Goal: Task Accomplishment & Management: Use online tool/utility

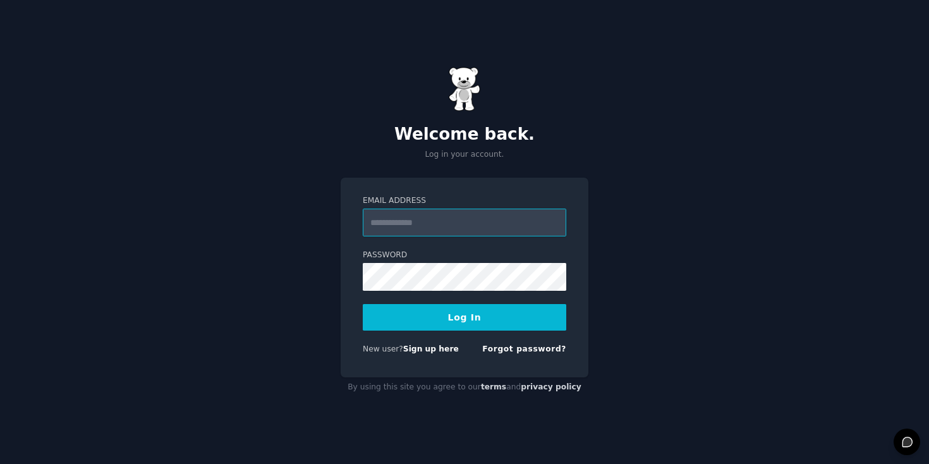
type input "**********"
click at [493, 317] on button "Log In" at bounding box center [464, 317] width 203 height 27
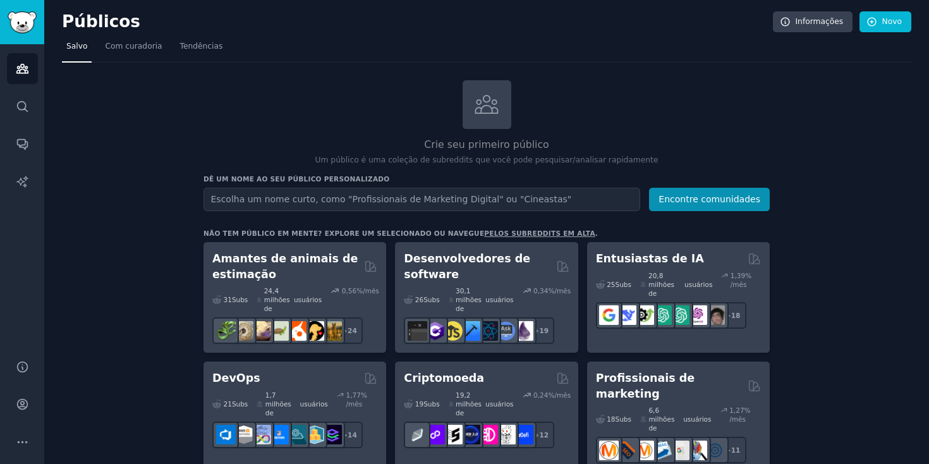
click at [636, 97] on div "Crie seu primeiro público Um público é uma coleção de subreddits que você pode …" at bounding box center [486, 123] width 566 height 86
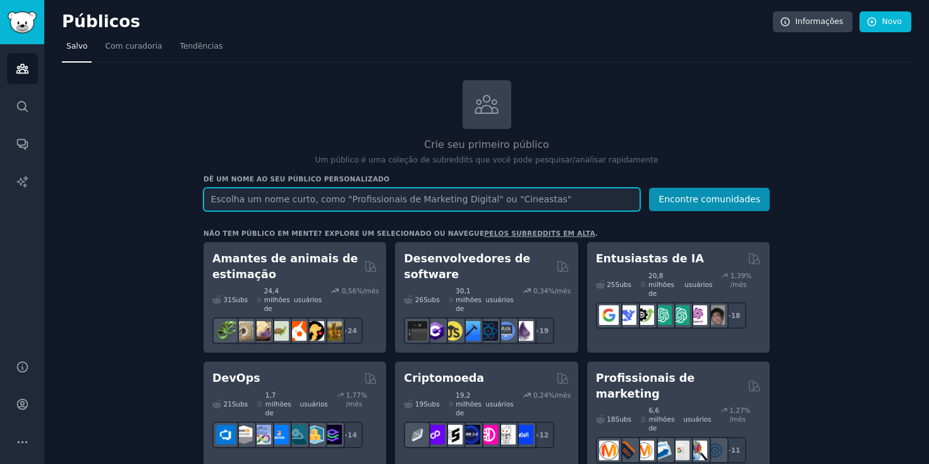
click at [353, 202] on input "text" at bounding box center [421, 199] width 437 height 23
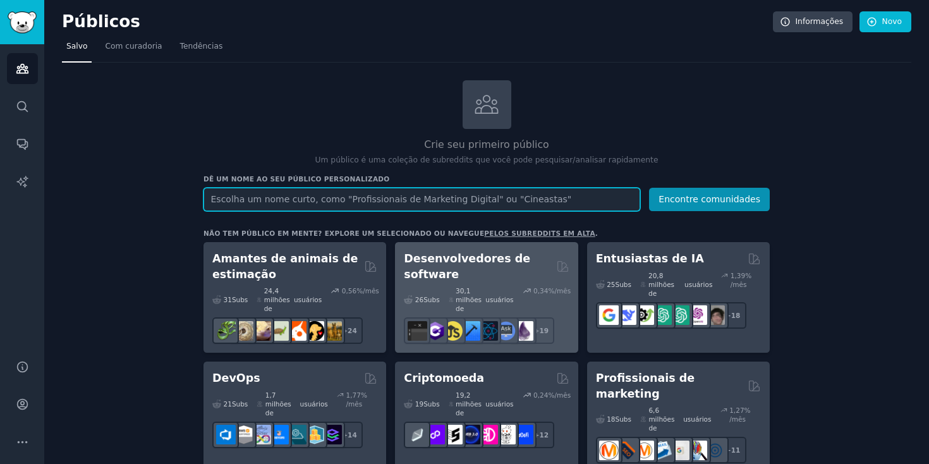
paste input "Nutrição"
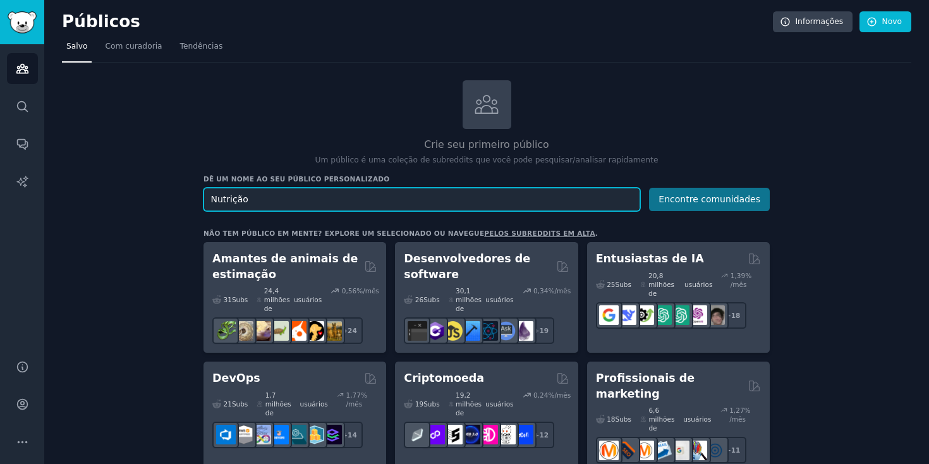
type input "Nutrição"
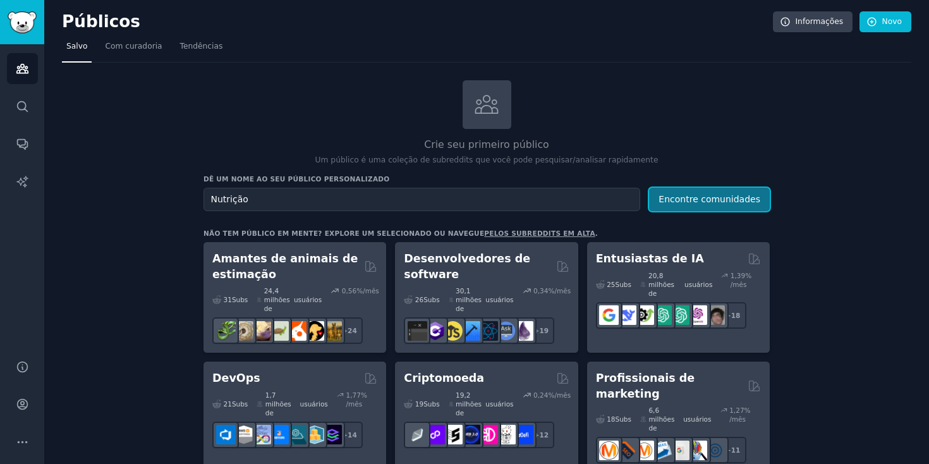
click at [675, 200] on font "Encontre comunidades" at bounding box center [709, 199] width 102 height 10
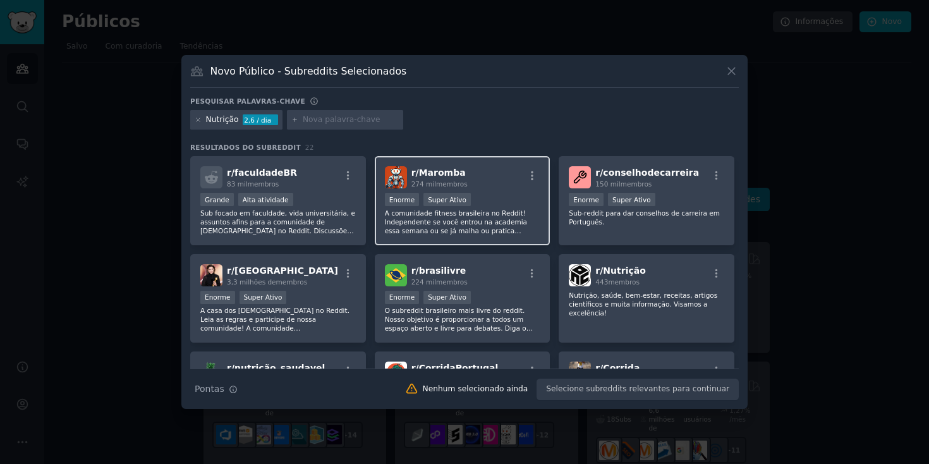
click at [483, 179] on div "r/ Maromba 274 mil membros" at bounding box center [462, 177] width 155 height 22
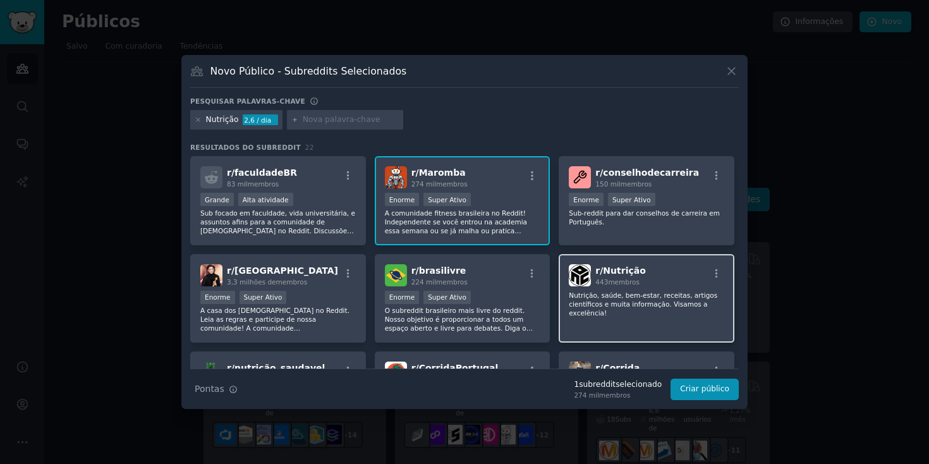
click at [677, 296] on font "Nutrição, saúde, bem-estar, receitas, artigos científicos e muita informação. V…" at bounding box center [643, 303] width 148 height 25
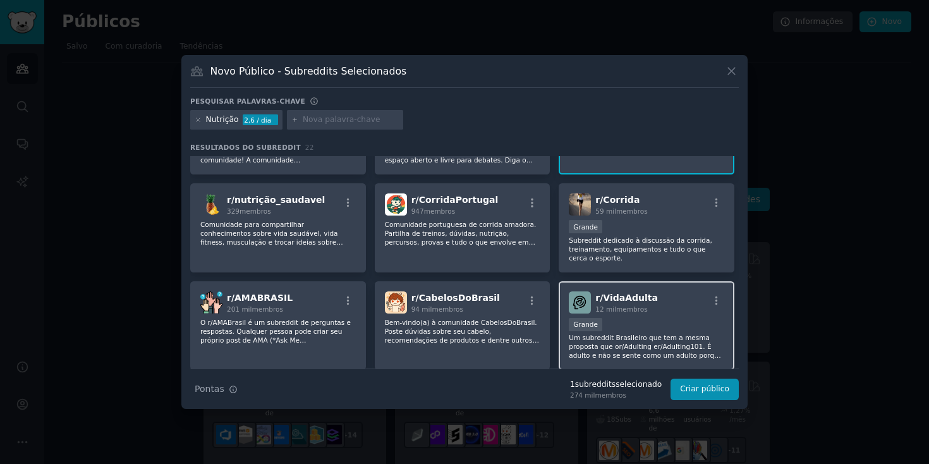
scroll to position [170, 0]
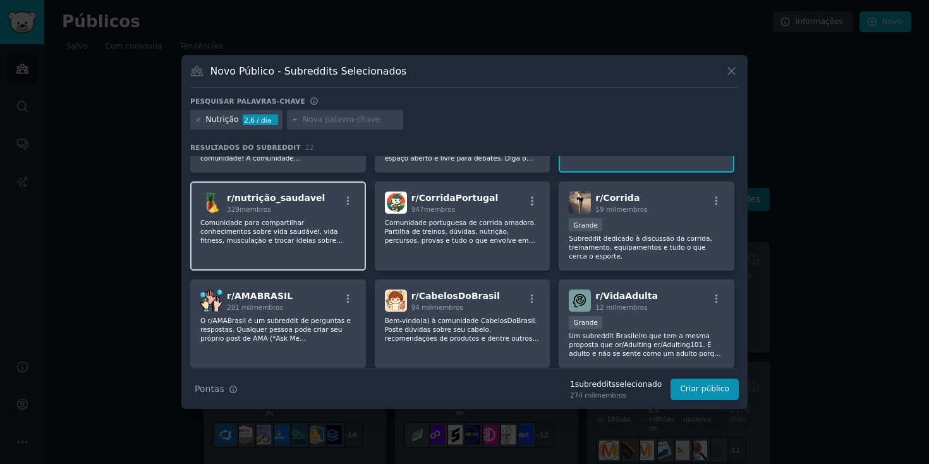
click at [300, 221] on font "Comunidade para compartilhar conhecimentos sobre vida saudável, vida fitness, m…" at bounding box center [271, 236] width 143 height 34
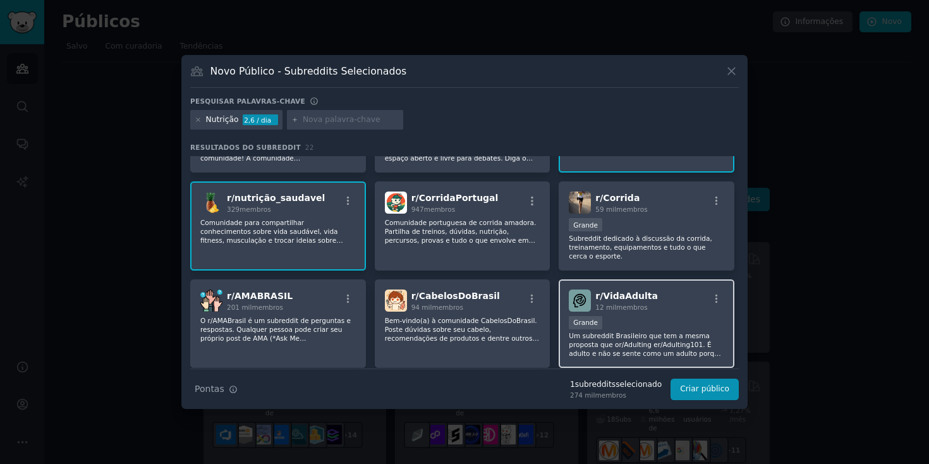
click at [655, 307] on div "r/ VidaAdulta 12 mil membros" at bounding box center [646, 300] width 155 height 22
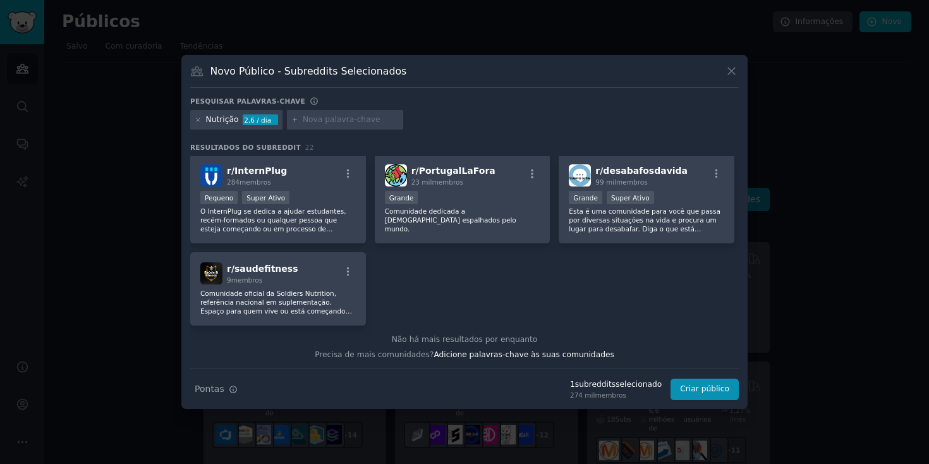
scroll to position [579, 0]
click at [705, 393] on font "Criar público" at bounding box center [704, 388] width 49 height 9
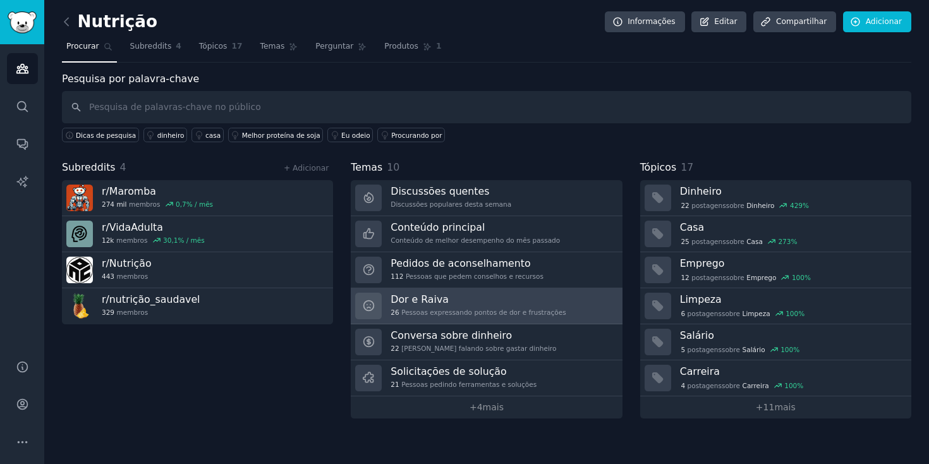
click at [487, 298] on h3 "Dor e Raiva" at bounding box center [478, 299] width 175 height 13
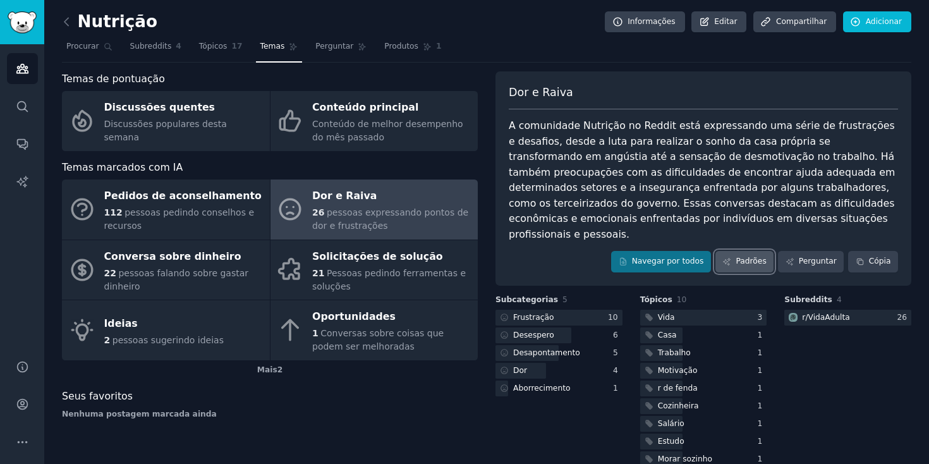
click at [744, 251] on link "Padrões" at bounding box center [744, 261] width 58 height 21
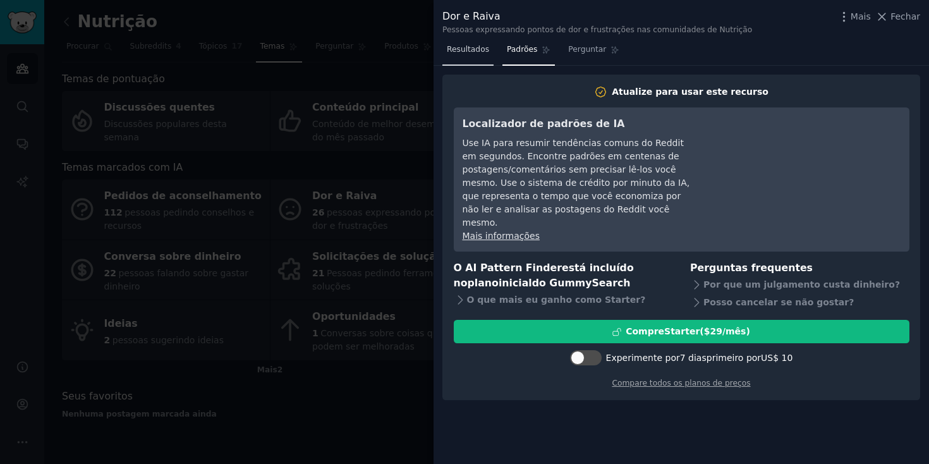
click at [478, 51] on font "Resultados" at bounding box center [468, 49] width 42 height 9
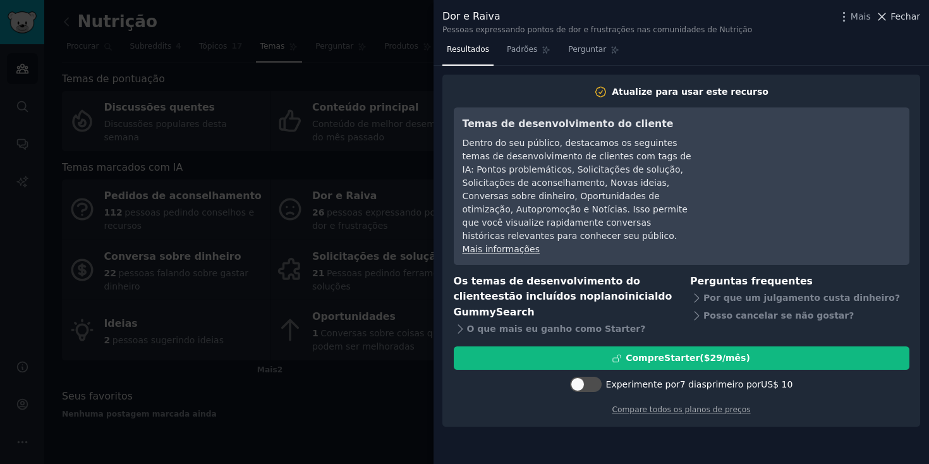
click at [899, 16] on font "Fechar" at bounding box center [905, 16] width 30 height 10
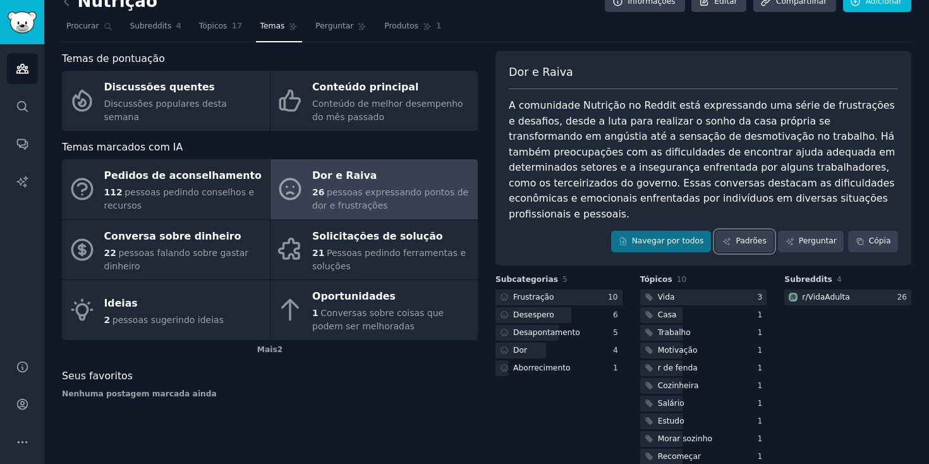
scroll to position [22, 0]
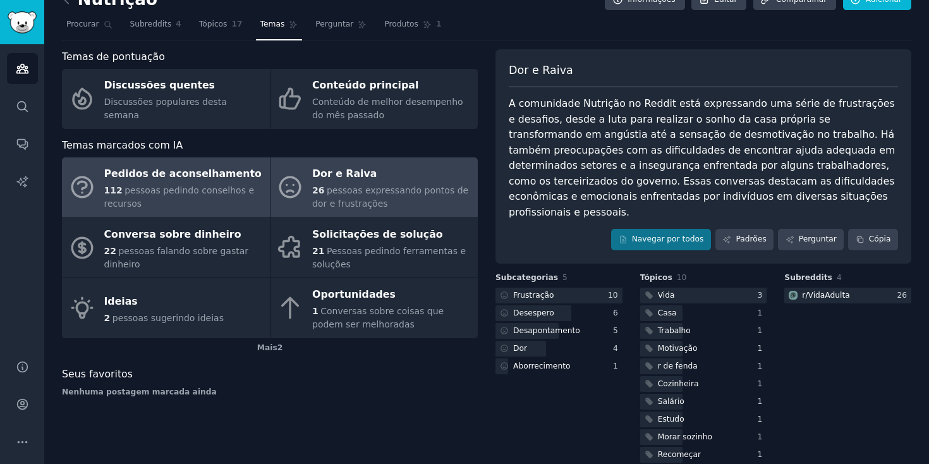
click at [204, 169] on font "Pedidos de aconselhamento" at bounding box center [182, 173] width 157 height 12
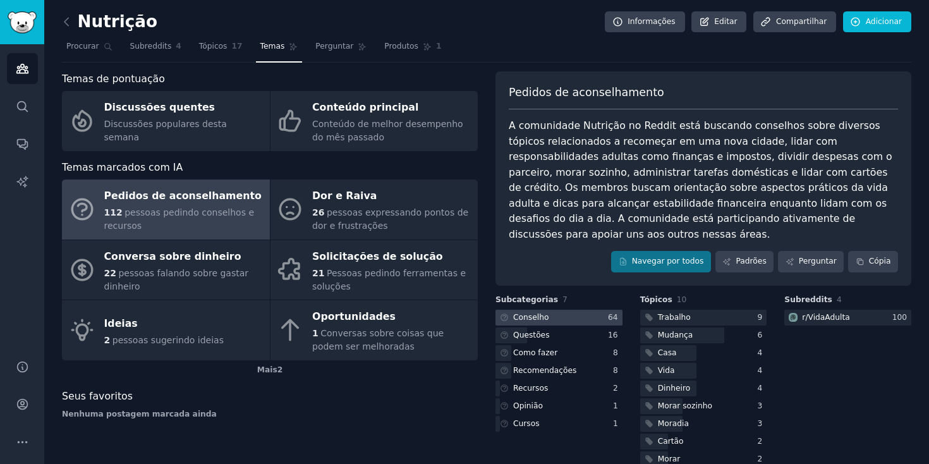
click at [531, 313] on font "Conselho" at bounding box center [530, 317] width 35 height 9
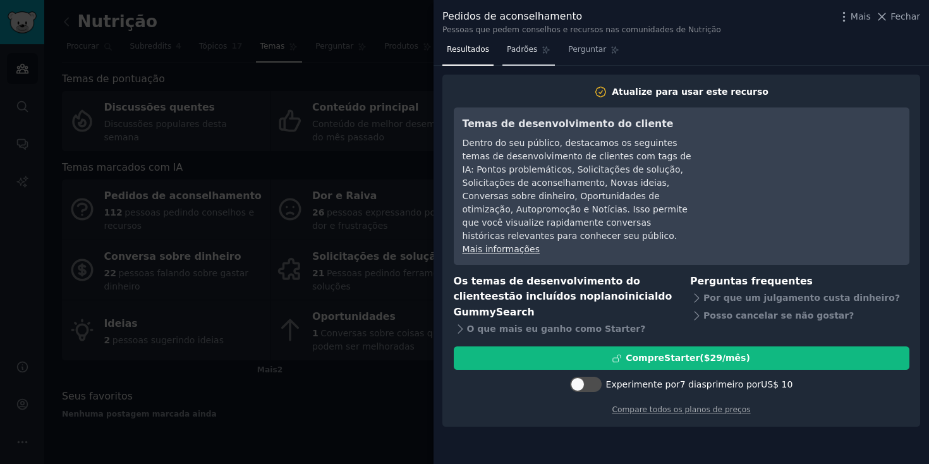
click at [515, 58] on link "Padrões" at bounding box center [528, 53] width 52 height 26
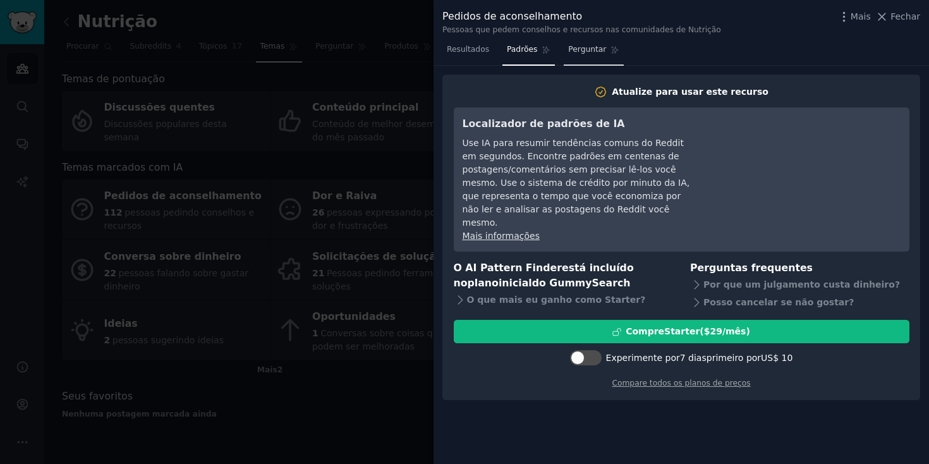
click at [584, 45] on font "Perguntar" at bounding box center [587, 49] width 38 height 9
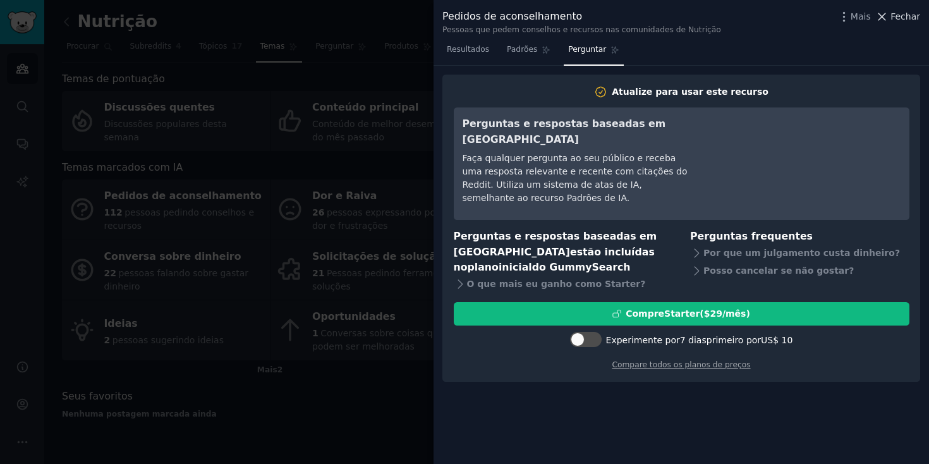
click at [914, 19] on font "Fechar" at bounding box center [905, 16] width 30 height 10
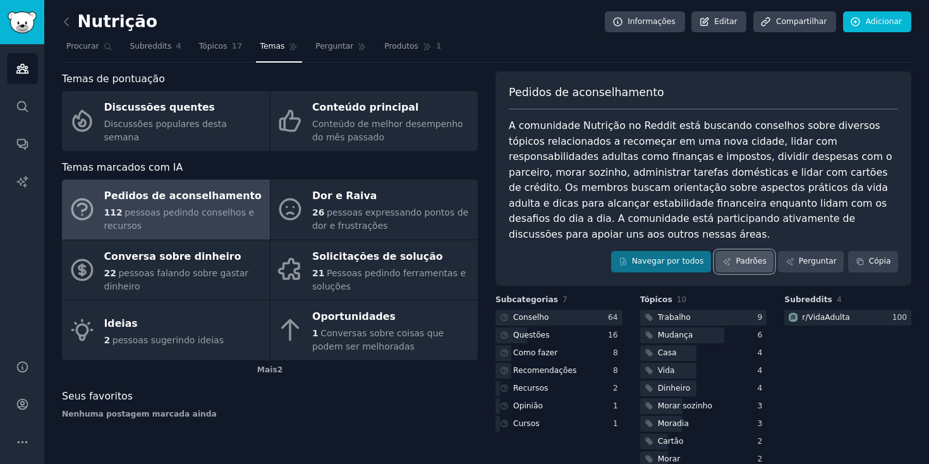
click at [750, 257] on font "Padrões" at bounding box center [751, 261] width 30 height 9
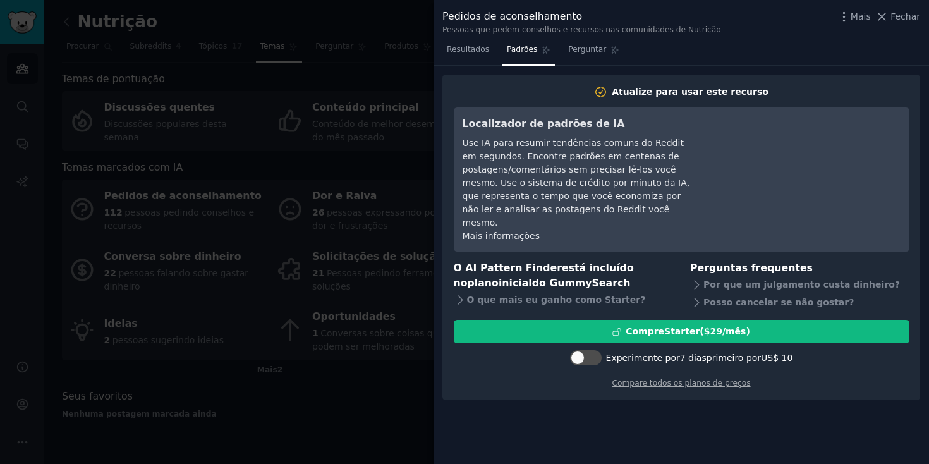
drag, startPoint x: 904, startPoint y: 13, endPoint x: 893, endPoint y: 21, distance: 13.9
click at [904, 13] on font "Fechar" at bounding box center [905, 16] width 30 height 10
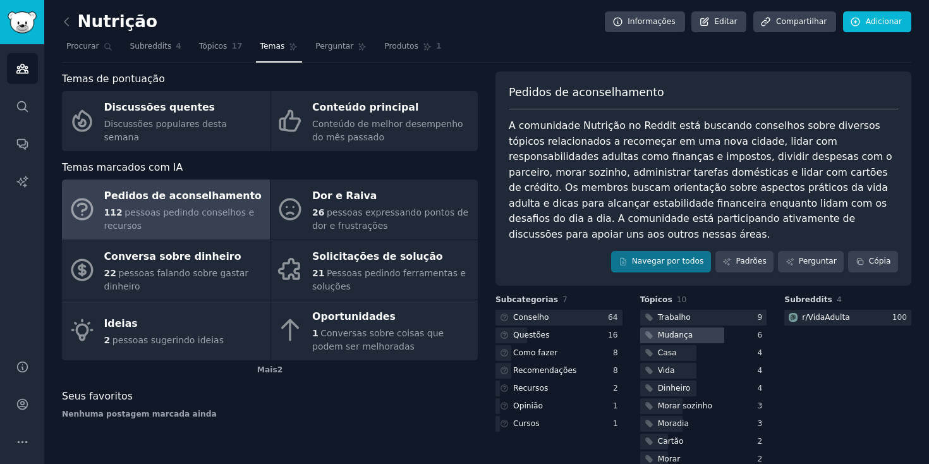
click at [668, 330] on font "Mudança" at bounding box center [675, 334] width 35 height 9
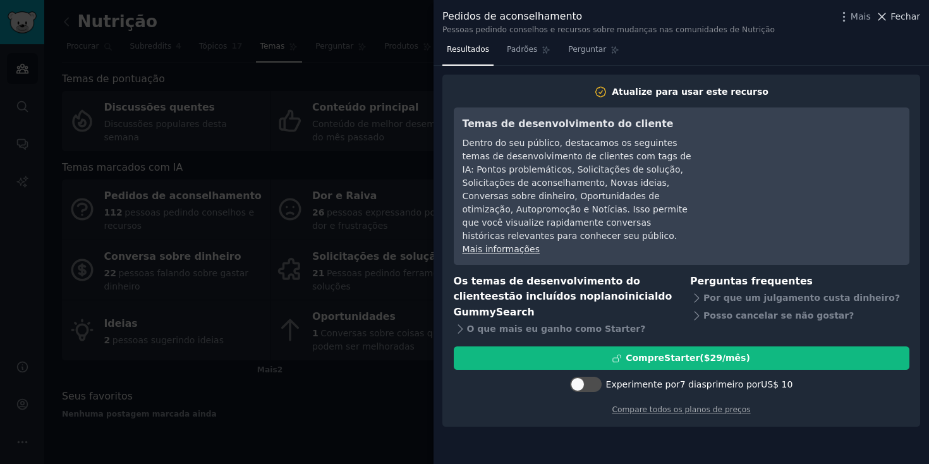
click at [909, 20] on font "Fechar" at bounding box center [905, 16] width 30 height 10
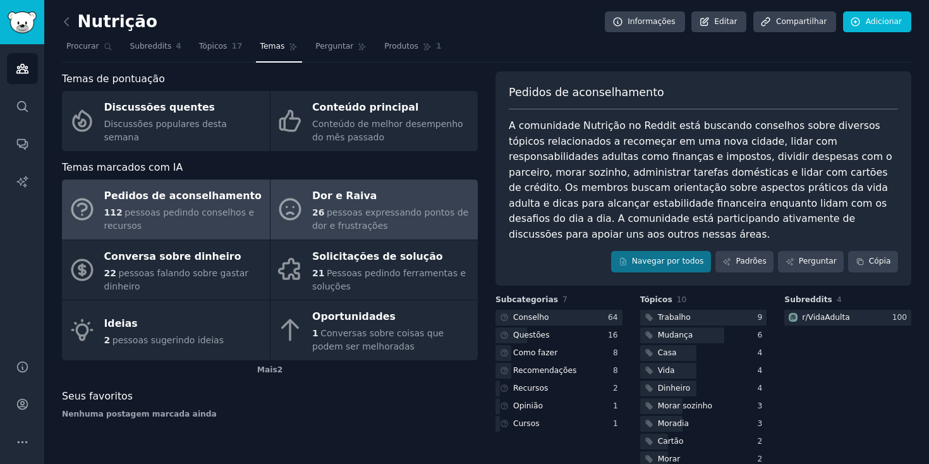
click at [343, 212] on font "pessoas expressando pontos de dor e frustrações" at bounding box center [390, 218] width 156 height 23
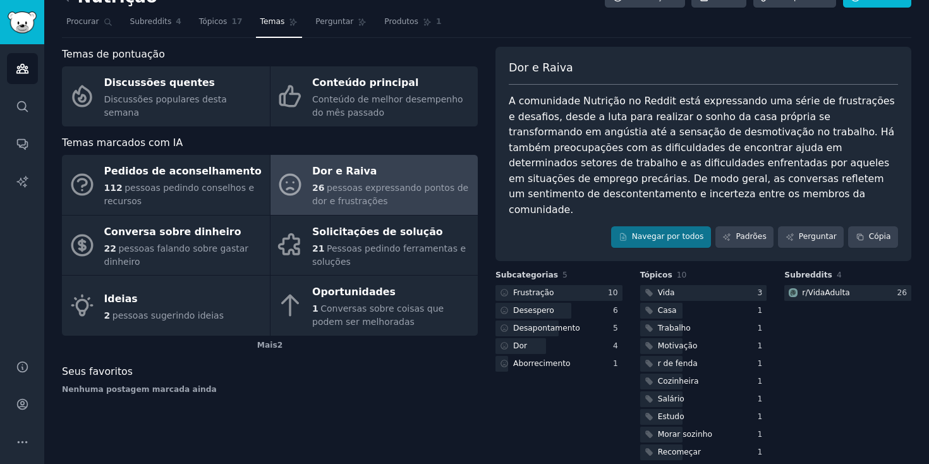
scroll to position [25, 0]
click at [685, 373] on div "Cozinheira" at bounding box center [670, 381] width 61 height 16
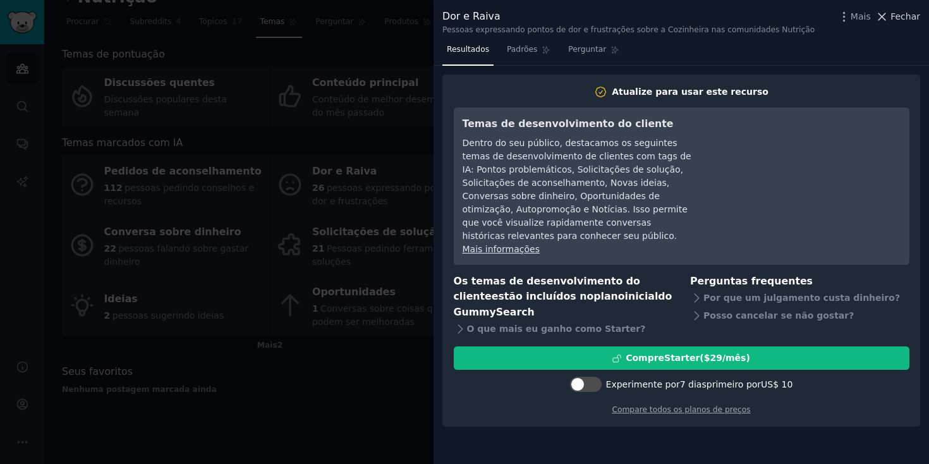
click at [916, 13] on font "Fechar" at bounding box center [905, 16] width 30 height 10
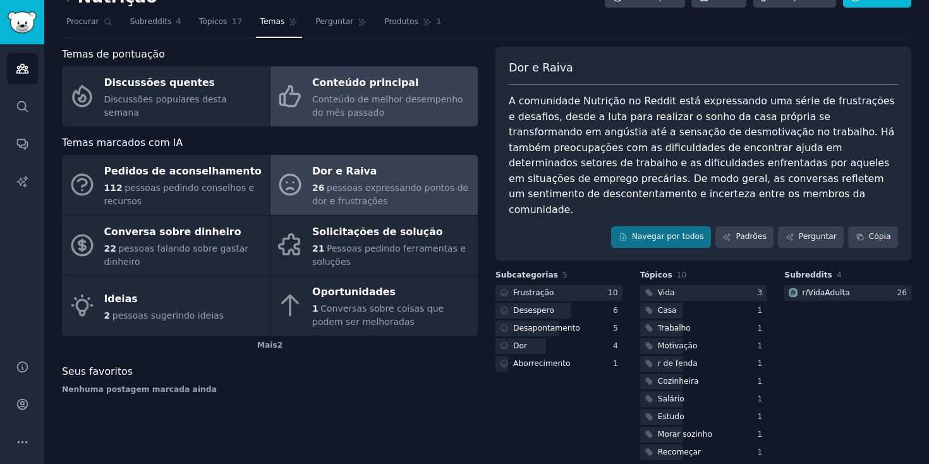
click at [355, 83] on font "Conteúdo principal" at bounding box center [365, 82] width 106 height 12
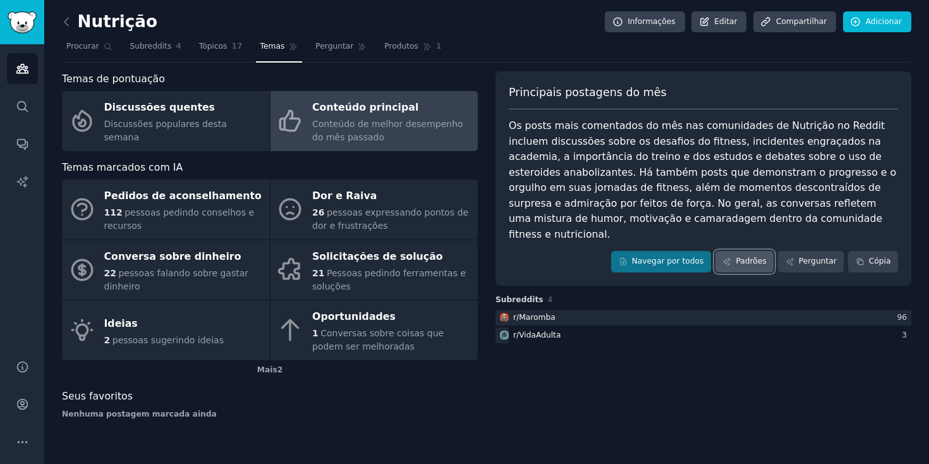
click at [743, 257] on font "Padrões" at bounding box center [751, 261] width 30 height 9
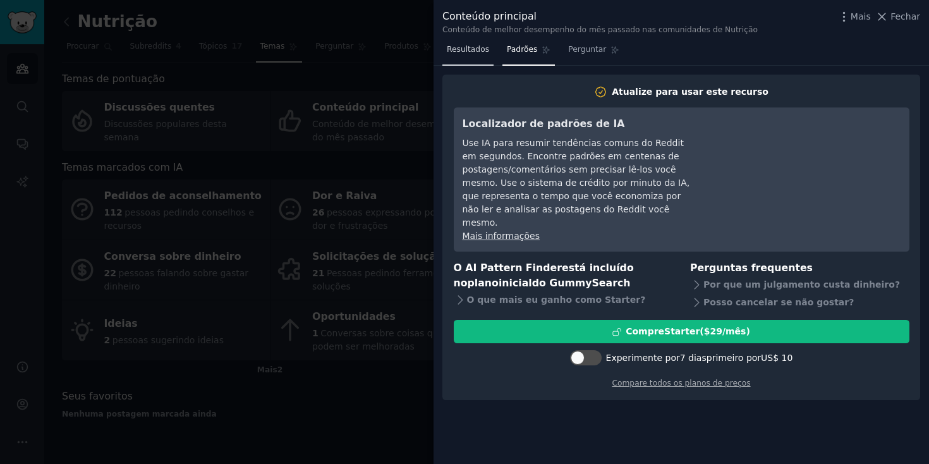
click at [483, 54] on span "Resultados" at bounding box center [468, 49] width 42 height 11
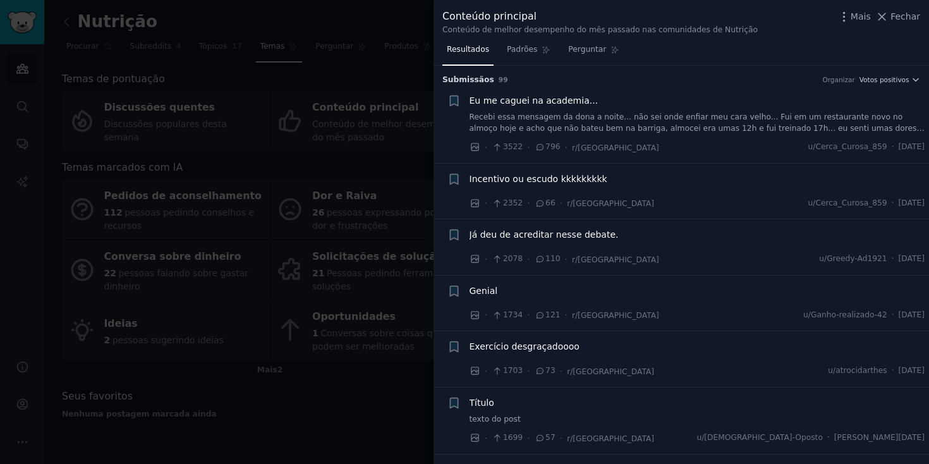
click at [416, 71] on div at bounding box center [464, 232] width 929 height 464
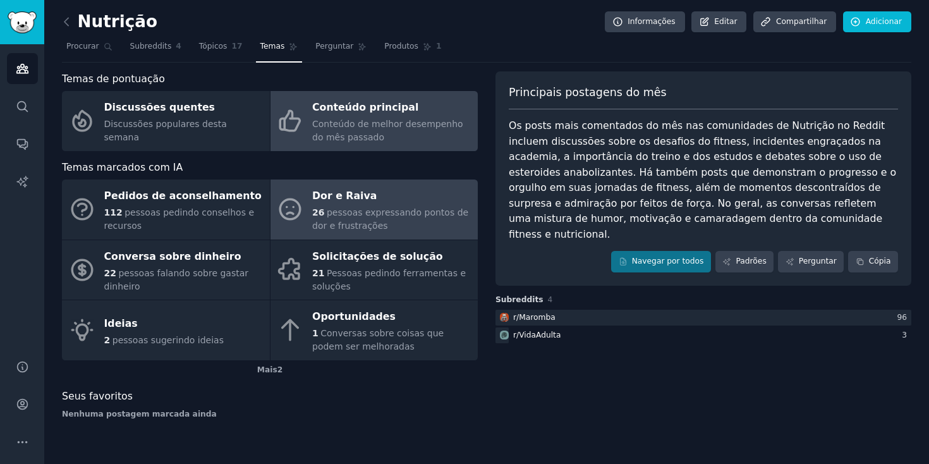
click at [348, 200] on font "Dor e Raiva" at bounding box center [344, 196] width 64 height 12
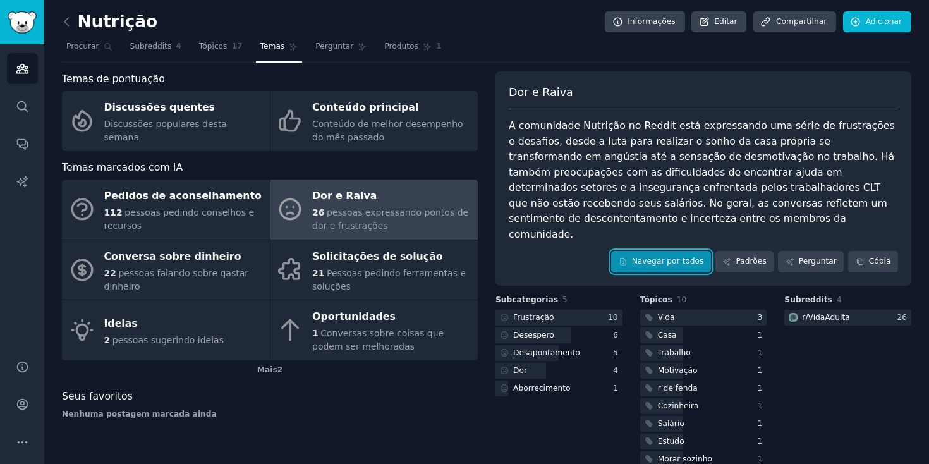
click at [660, 257] on font "Navegar por todos" at bounding box center [668, 261] width 72 height 9
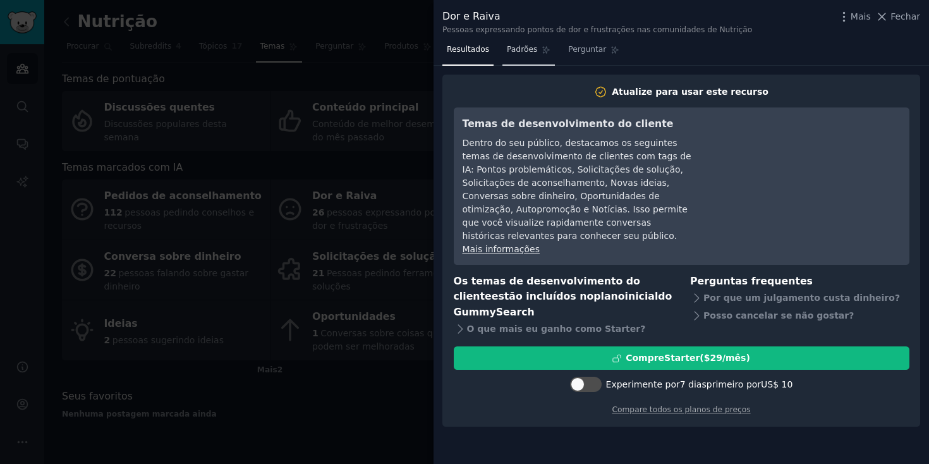
click at [522, 56] on link "Padrões" at bounding box center [528, 53] width 52 height 26
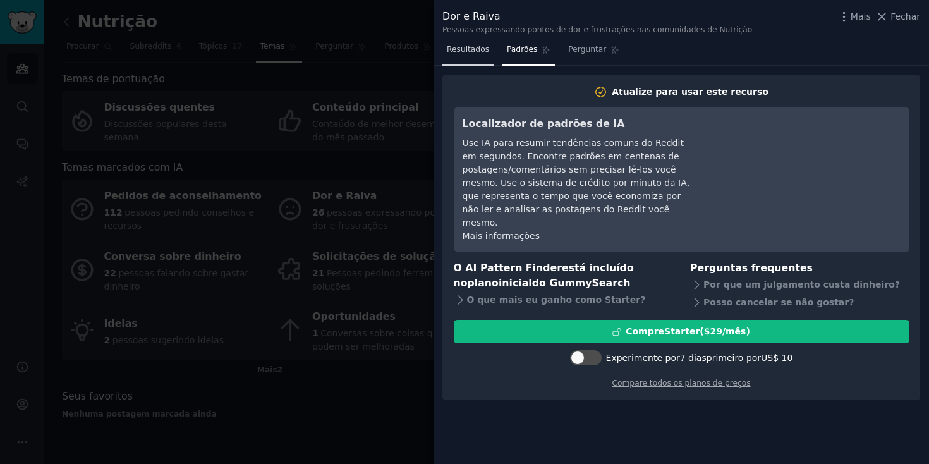
click at [485, 56] on link "Resultados" at bounding box center [467, 53] width 51 height 26
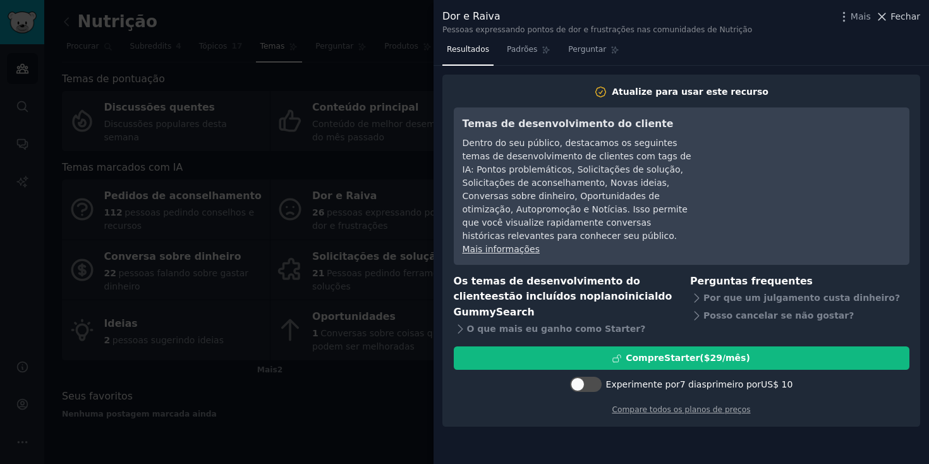
click at [914, 17] on font "Fechar" at bounding box center [905, 16] width 30 height 10
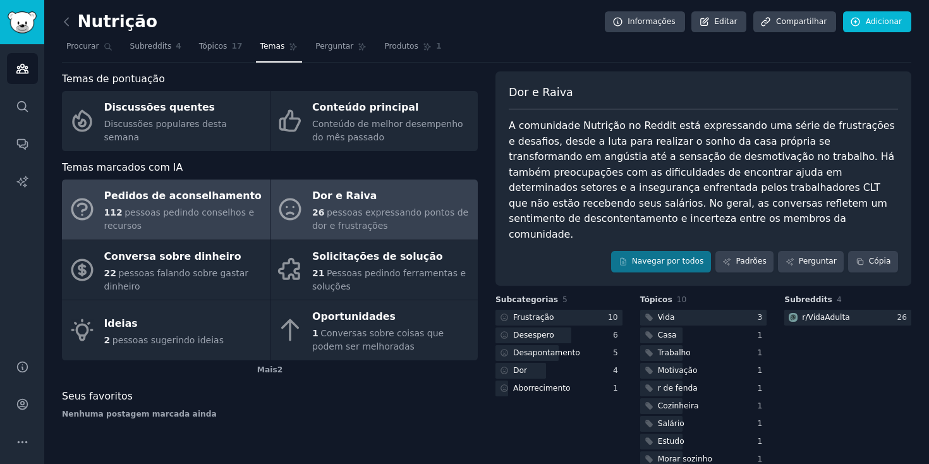
click at [229, 200] on font "Pedidos de aconselhamento" at bounding box center [182, 196] width 157 height 12
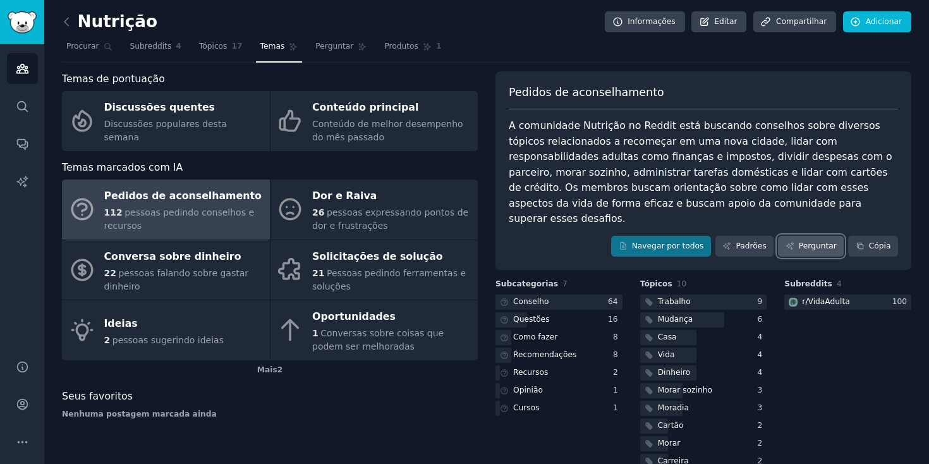
click at [821, 241] on font "Perguntar" at bounding box center [818, 245] width 38 height 9
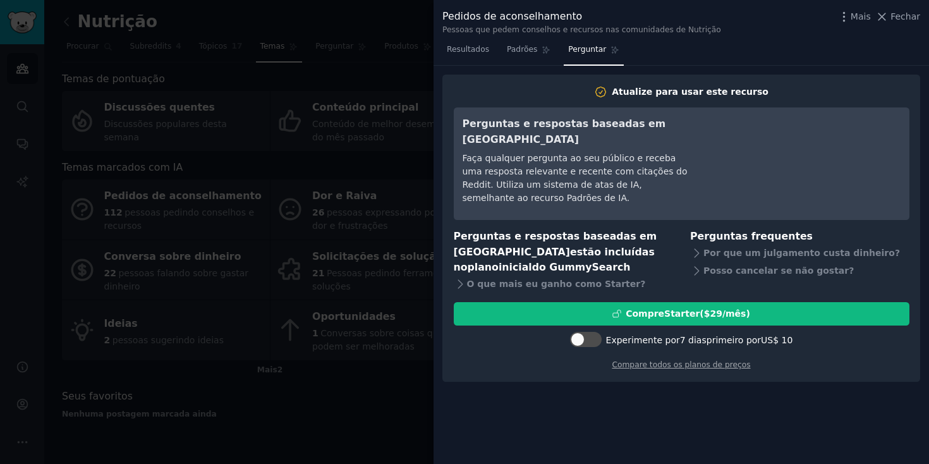
click at [493, 56] on nav "Resultados Padrões Perguntar" at bounding box center [532, 53] width 181 height 26
click at [483, 56] on link "Resultados" at bounding box center [467, 53] width 51 height 26
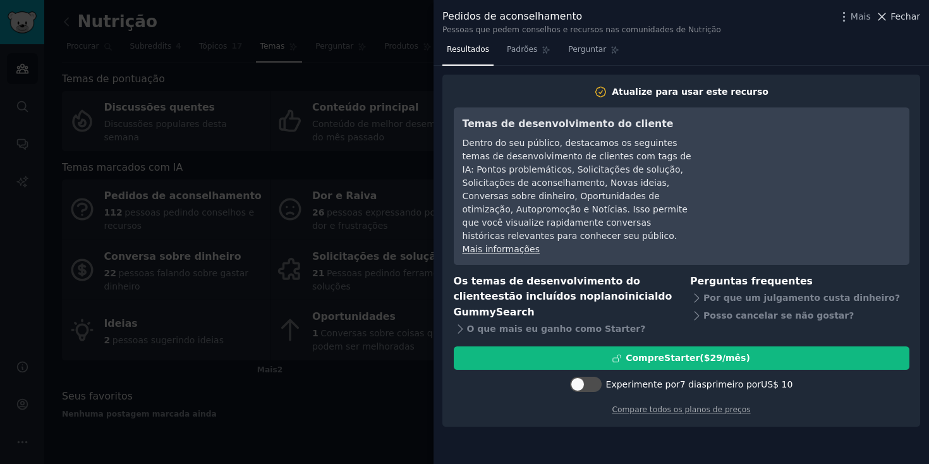
click at [906, 16] on font "Fechar" at bounding box center [905, 16] width 30 height 10
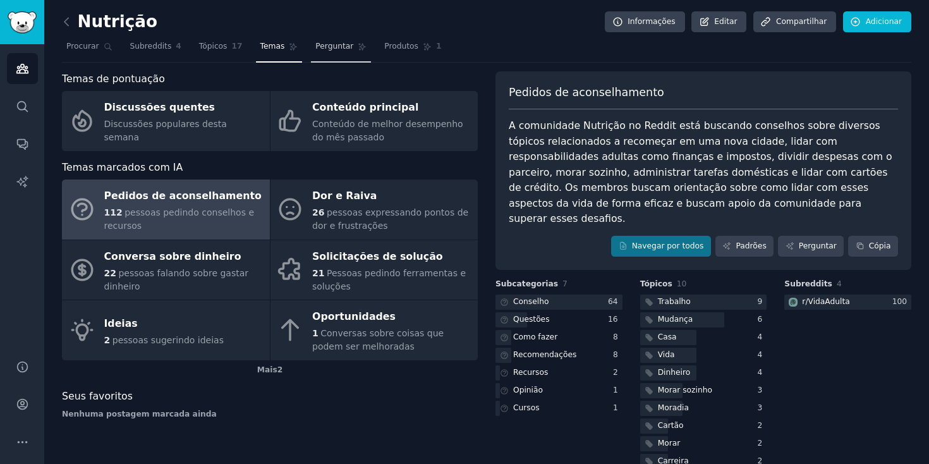
click at [348, 45] on font "Perguntar" at bounding box center [334, 46] width 38 height 9
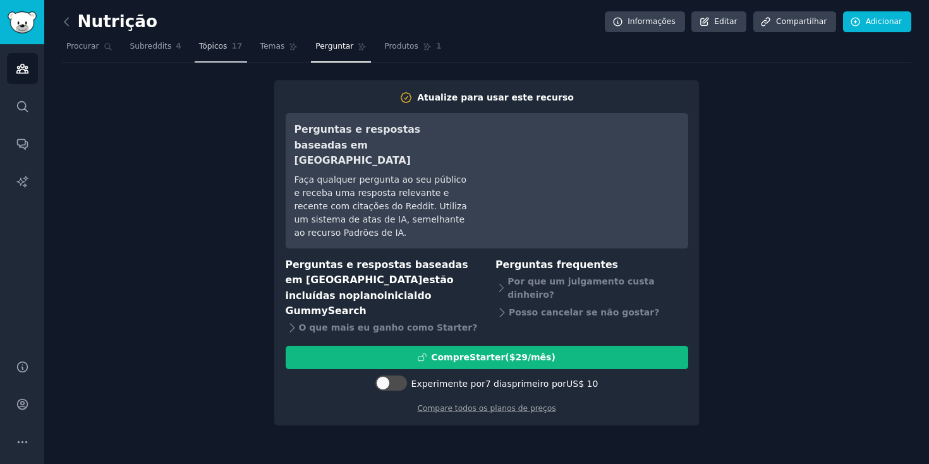
click at [224, 52] on span "Tópicos" at bounding box center [213, 46] width 28 height 11
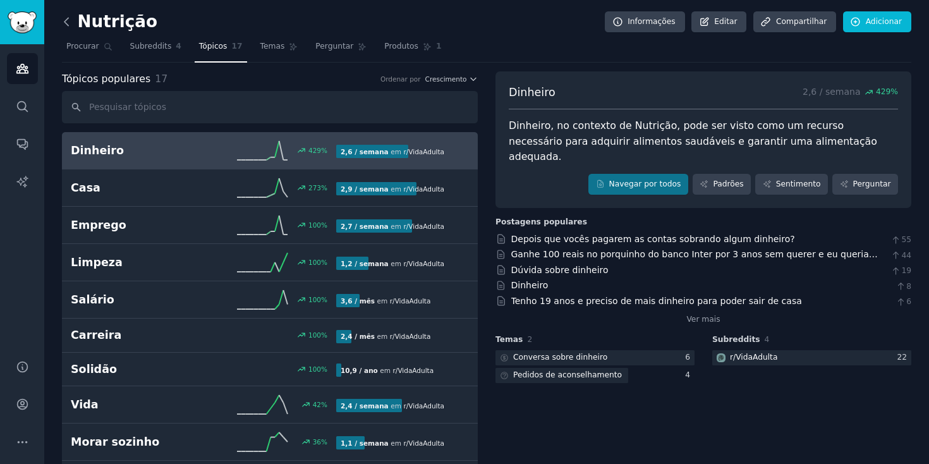
click at [69, 23] on icon at bounding box center [66, 21] width 13 height 13
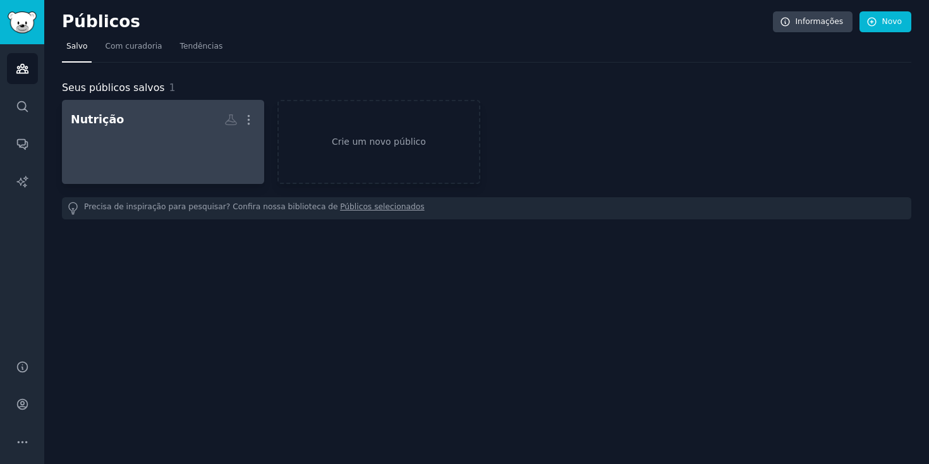
click at [145, 130] on h2 "Nutrição Mais" at bounding box center [163, 120] width 185 height 22
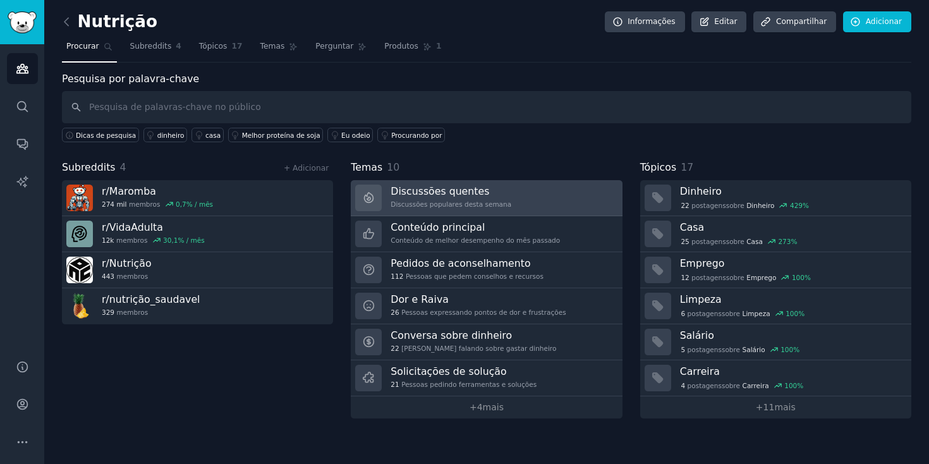
click at [452, 193] on font "Discussões quentes" at bounding box center [440, 191] width 99 height 12
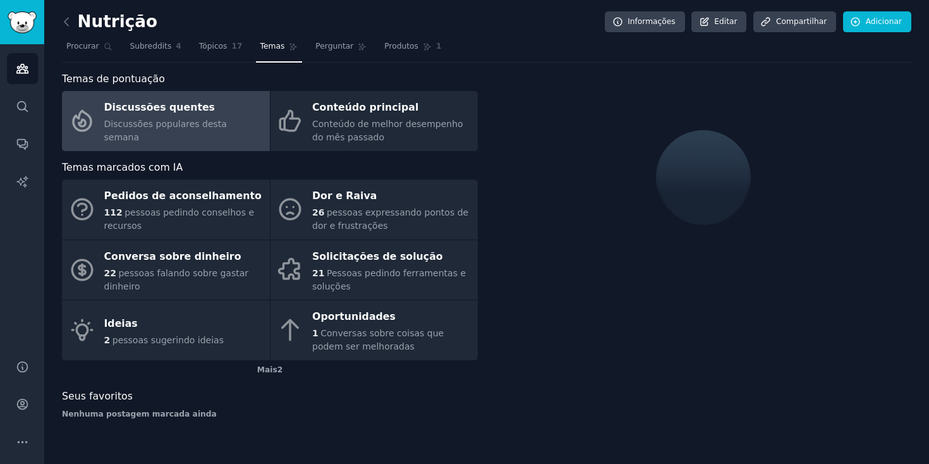
click at [93, 21] on font "Nutrição" at bounding box center [118, 21] width 80 height 19
click at [67, 18] on icon at bounding box center [66, 22] width 4 height 8
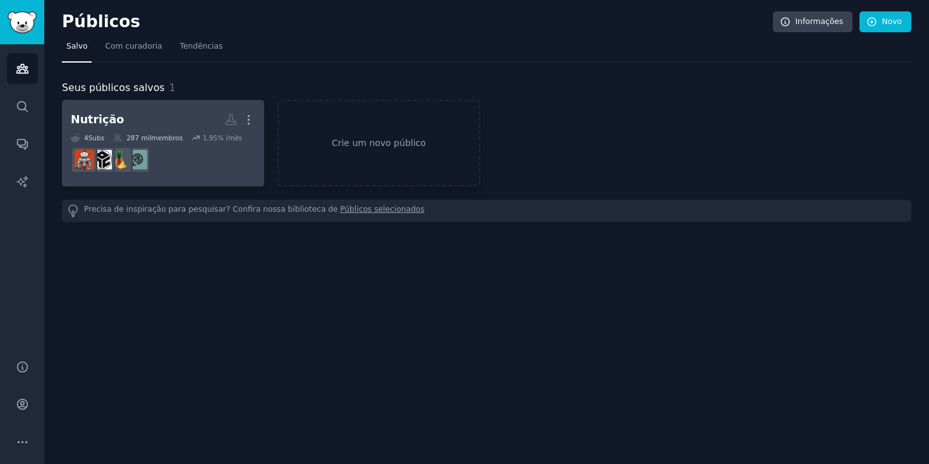
click at [121, 109] on h2 "Nutrição Mais" at bounding box center [163, 120] width 185 height 22
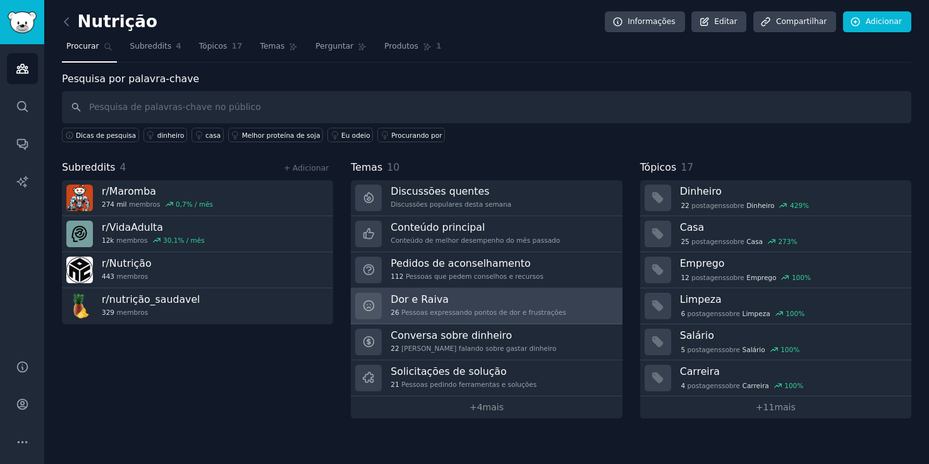
click at [484, 295] on h3 "Dor e Raiva" at bounding box center [478, 299] width 175 height 13
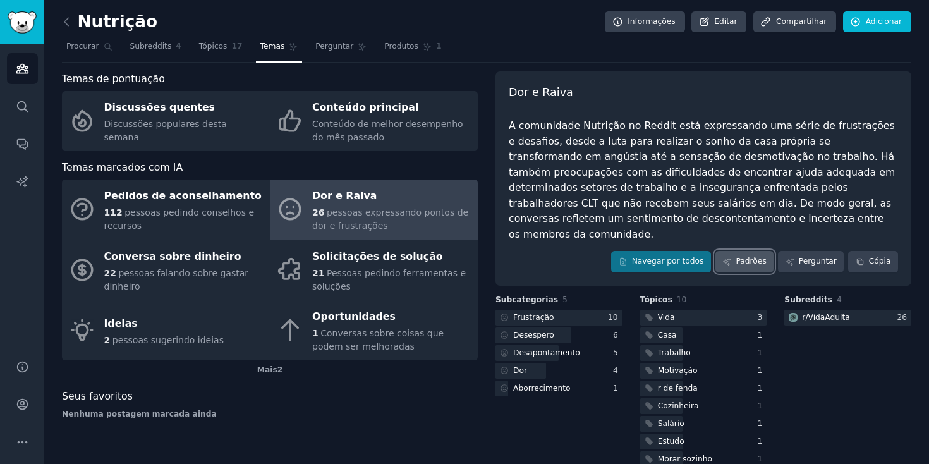
click at [729, 257] on icon at bounding box center [726, 261] width 9 height 9
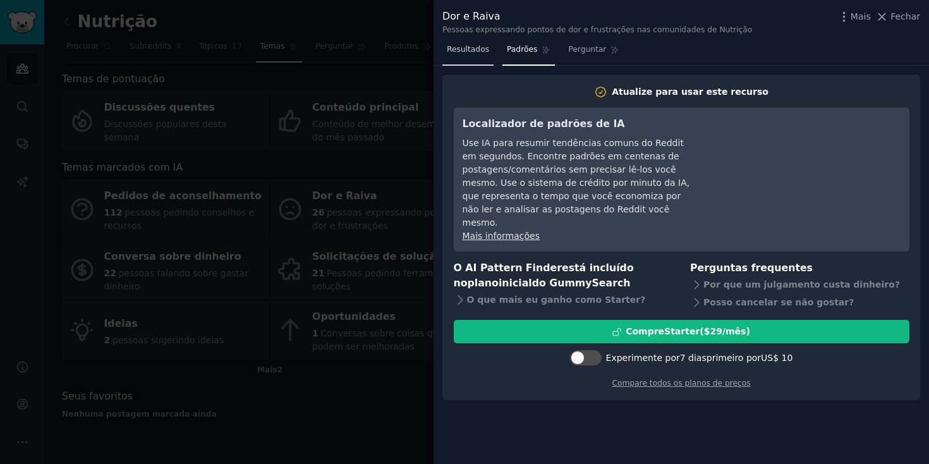
click at [480, 54] on span "Resultados" at bounding box center [468, 49] width 42 height 11
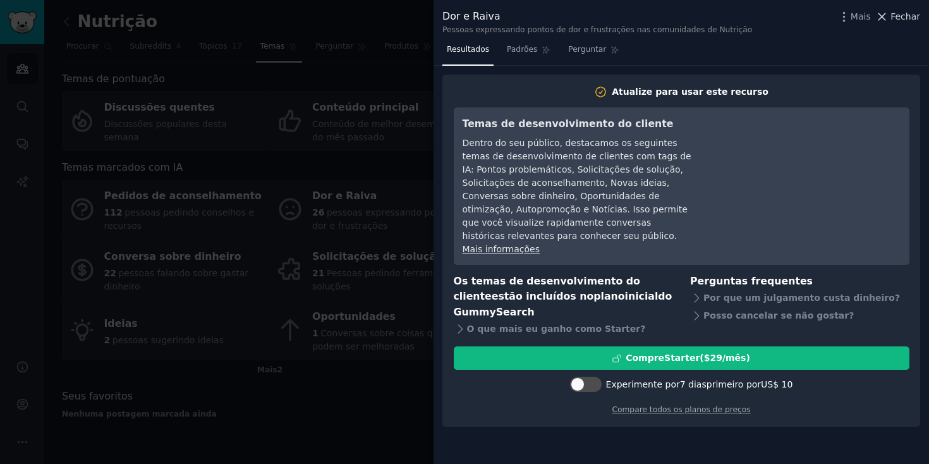
click at [895, 17] on font "Fechar" at bounding box center [905, 16] width 30 height 10
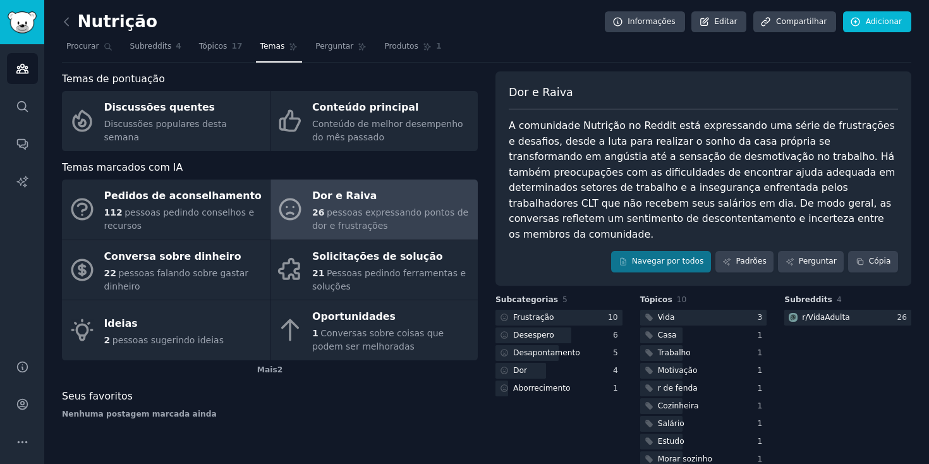
click at [73, 23] on link at bounding box center [70, 22] width 16 height 20
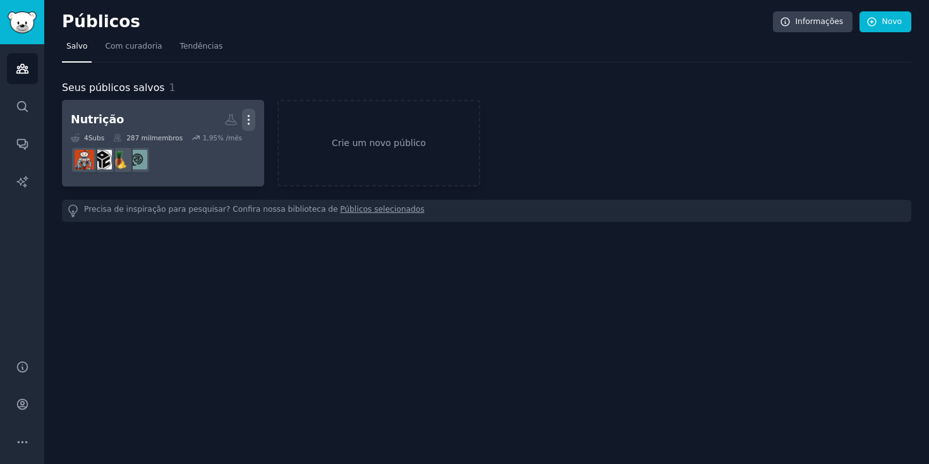
click at [250, 117] on icon "button" at bounding box center [248, 119] width 13 height 13
click at [218, 145] on p "Delete" at bounding box center [214, 146] width 29 height 13
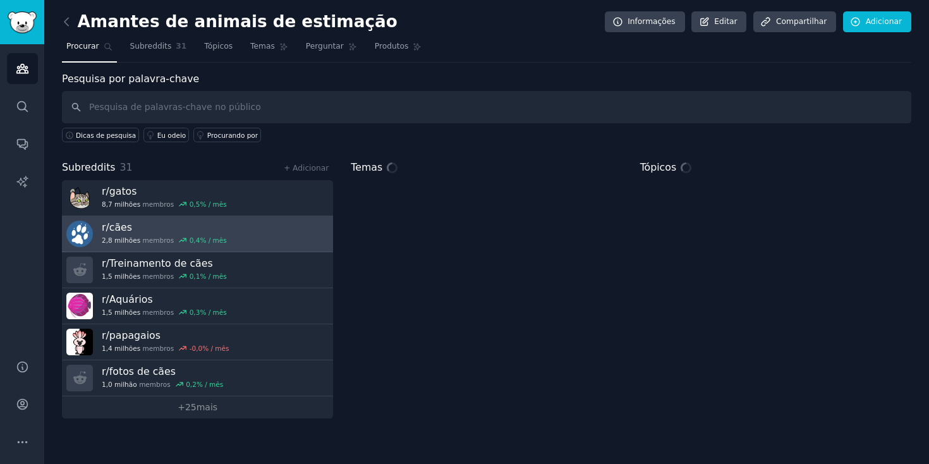
click at [215, 229] on h3 "r/ cães" at bounding box center [164, 227] width 125 height 13
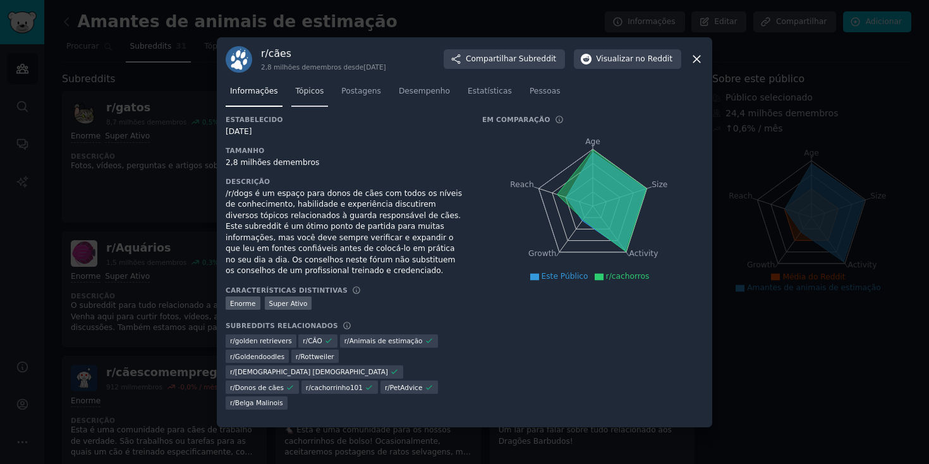
click at [317, 107] on link "Tópicos" at bounding box center [309, 95] width 37 height 26
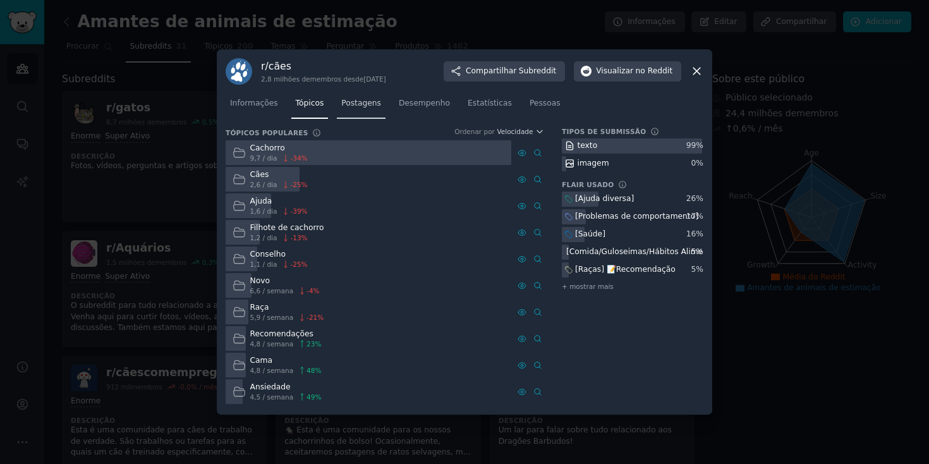
click at [364, 106] on font "Postagens" at bounding box center [361, 103] width 40 height 9
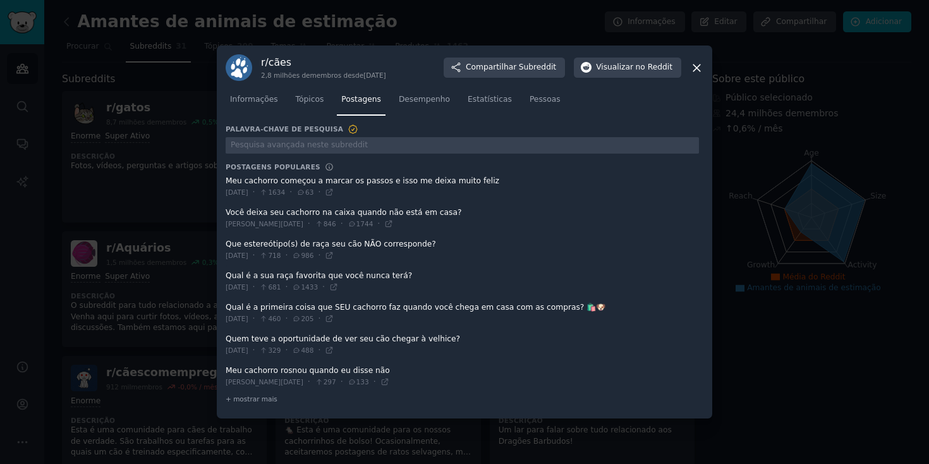
click at [693, 67] on icon at bounding box center [696, 67] width 13 height 13
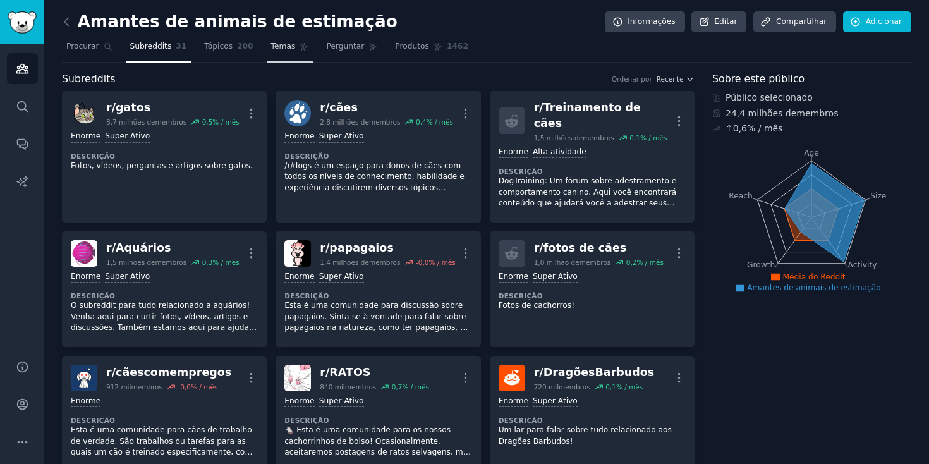
click at [291, 51] on span "Temas" at bounding box center [283, 46] width 25 height 11
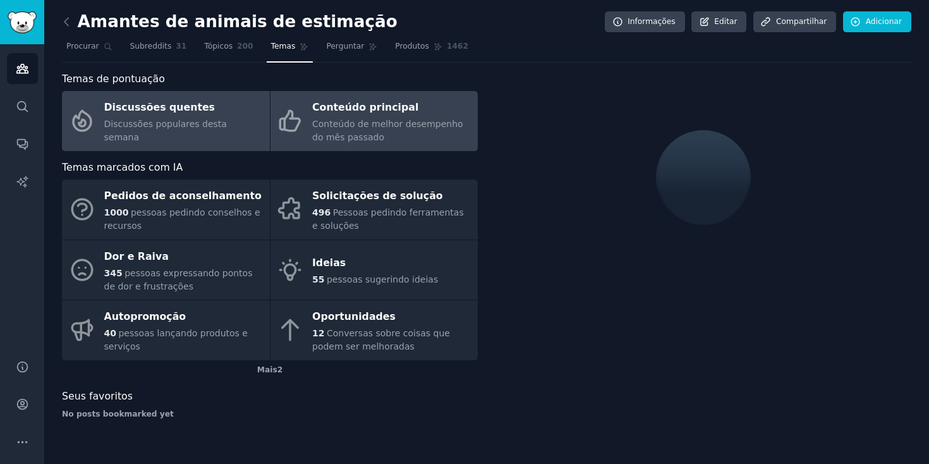
click at [331, 130] on div "Conteúdo de melhor desempenho do mês passado" at bounding box center [391, 131] width 159 height 27
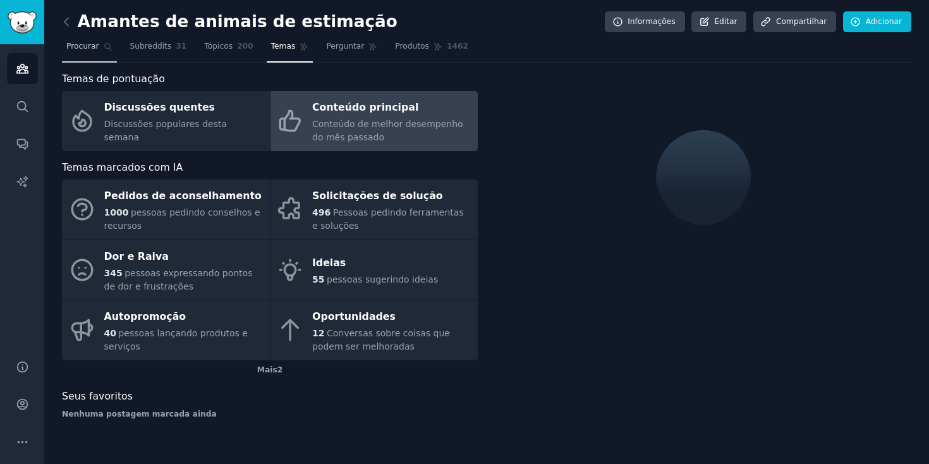
click at [95, 50] on font "Procurar" at bounding box center [82, 46] width 33 height 9
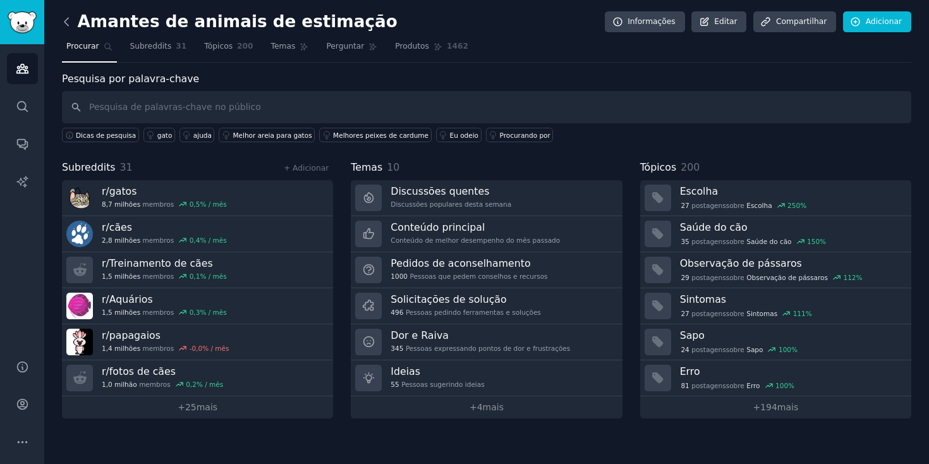
click at [68, 28] on icon at bounding box center [66, 21] width 13 height 13
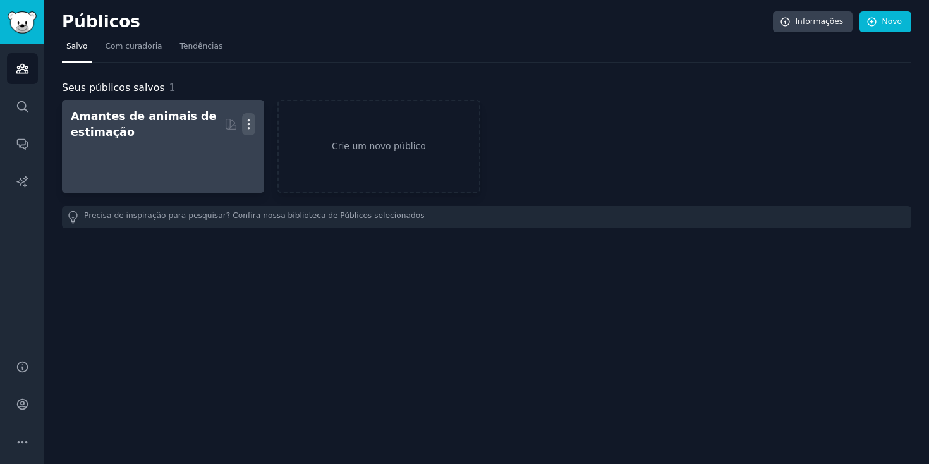
click at [250, 121] on icon "button" at bounding box center [248, 124] width 13 height 13
click at [215, 148] on font "Excluir" at bounding box center [201, 150] width 30 height 10
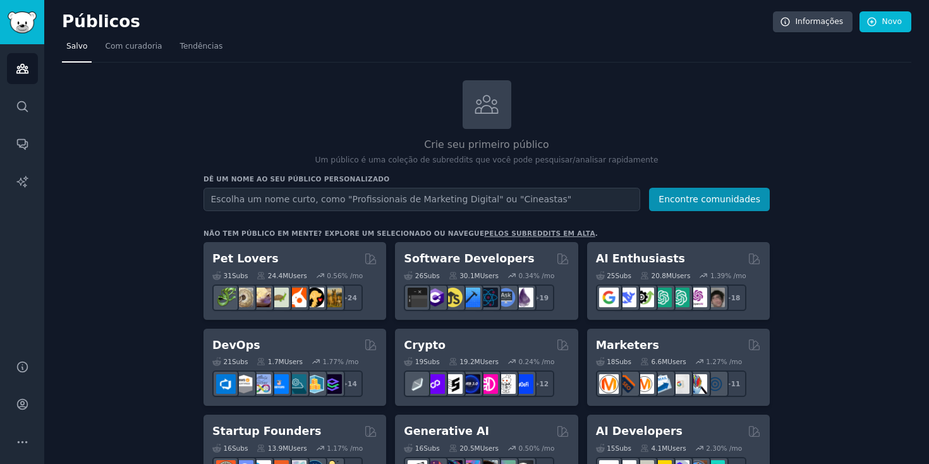
click at [451, 199] on input "text" at bounding box center [421, 199] width 437 height 23
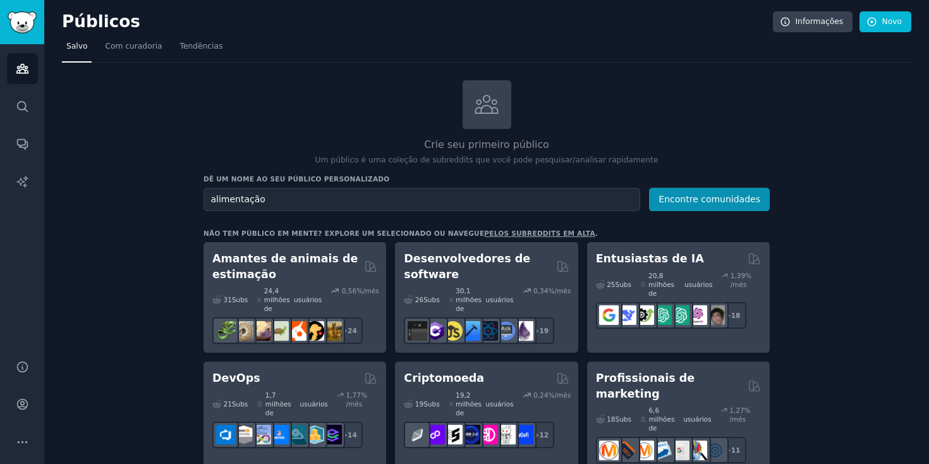
type input "alimentação"
click at [649, 188] on button "Encontre comunidades" at bounding box center [709, 199] width 121 height 23
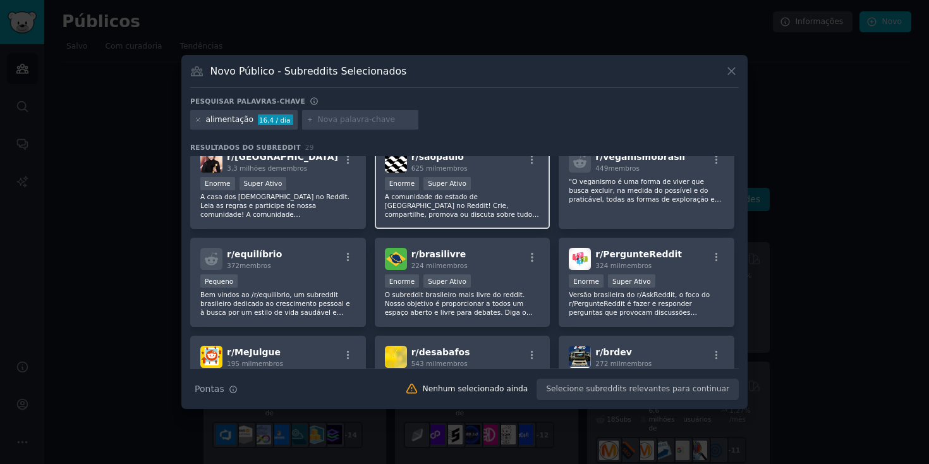
scroll to position [222, 0]
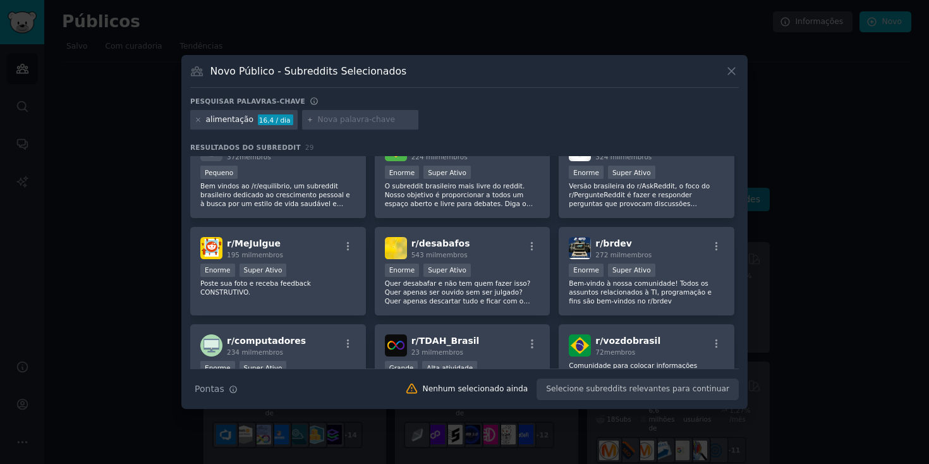
click at [733, 76] on icon at bounding box center [731, 70] width 13 height 13
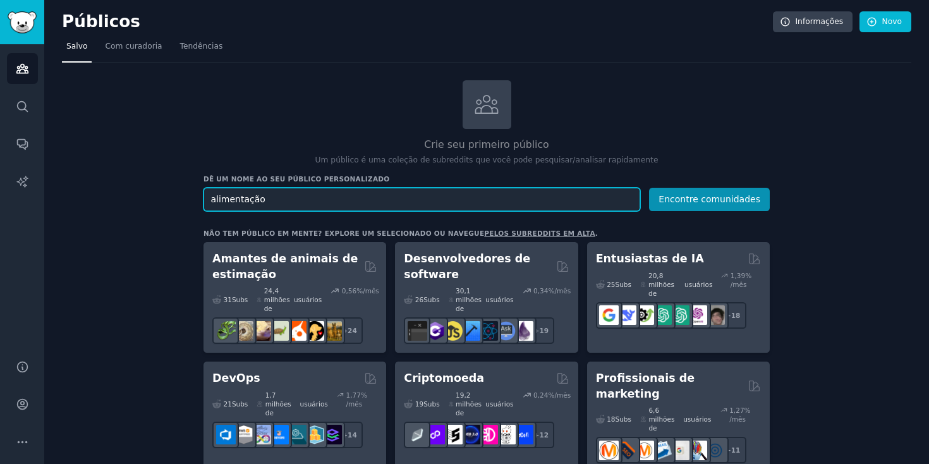
drag, startPoint x: 292, startPoint y: 200, endPoint x: 151, endPoint y: 198, distance: 140.9
type input "nutri"
click at [649, 188] on button "Encontre comunidades" at bounding box center [709, 199] width 121 height 23
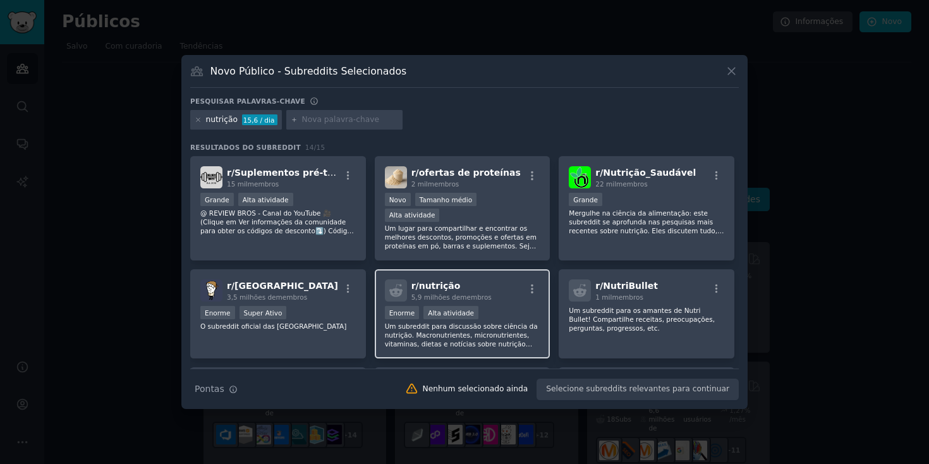
click at [468, 279] on h2 "r/ nutrição 5,9 milhões de membros" at bounding box center [451, 290] width 80 height 22
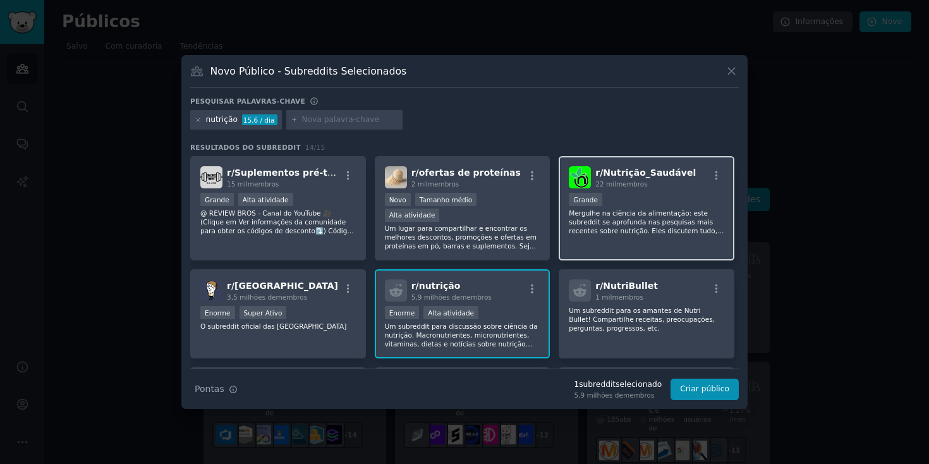
click at [672, 204] on div "Grande" at bounding box center [646, 201] width 155 height 16
click at [646, 391] on div "5,9 milhões de membros" at bounding box center [616, 395] width 92 height 9
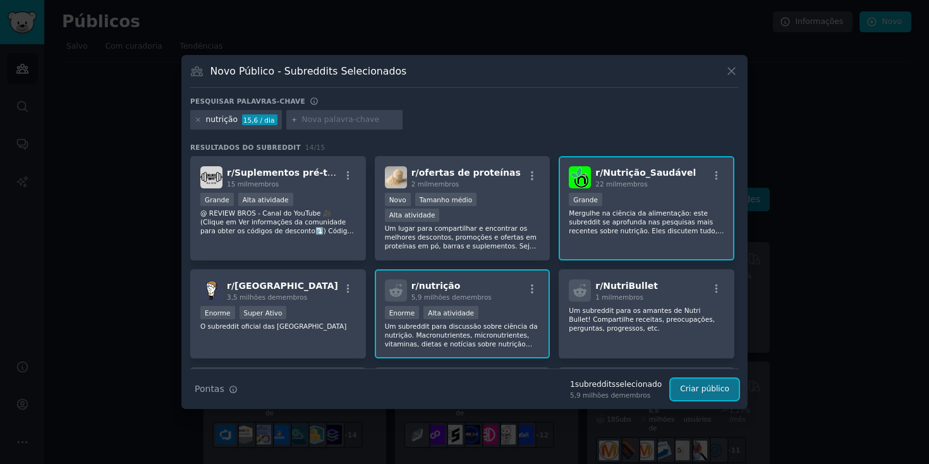
click at [705, 389] on font "Criar público" at bounding box center [704, 388] width 49 height 9
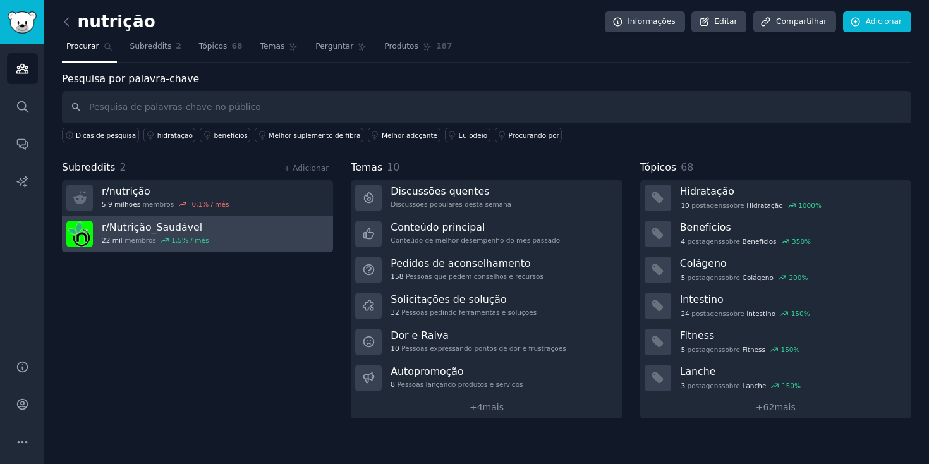
click at [225, 236] on link "r/ Nutrição_Saudável 22 mil membros 1,5 % / mês" at bounding box center [197, 234] width 271 height 36
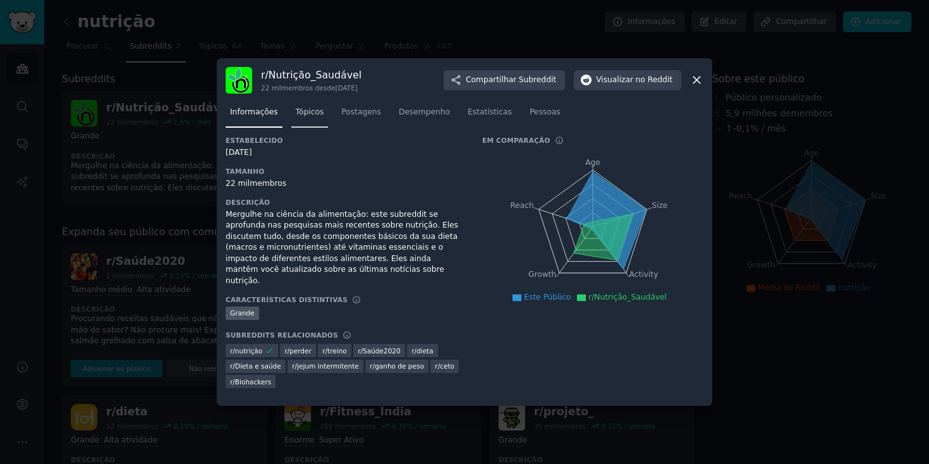
click at [312, 116] on font "Tópicos" at bounding box center [310, 111] width 28 height 9
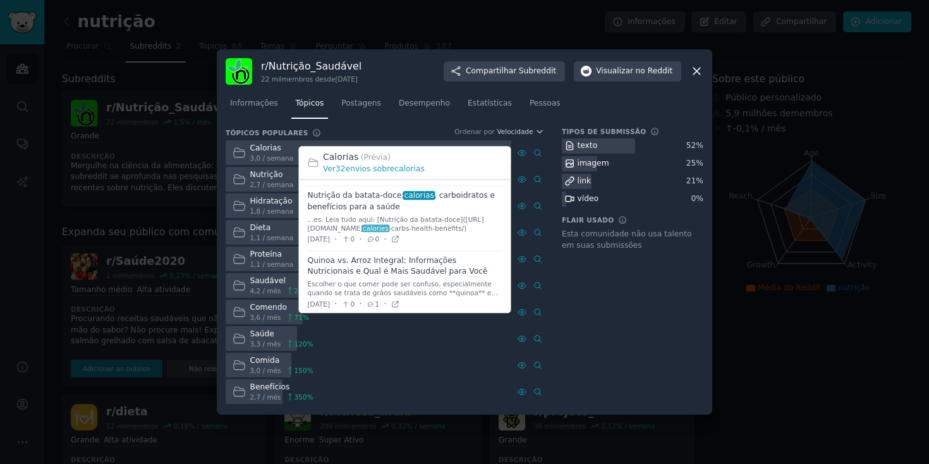
scroll to position [404, 0]
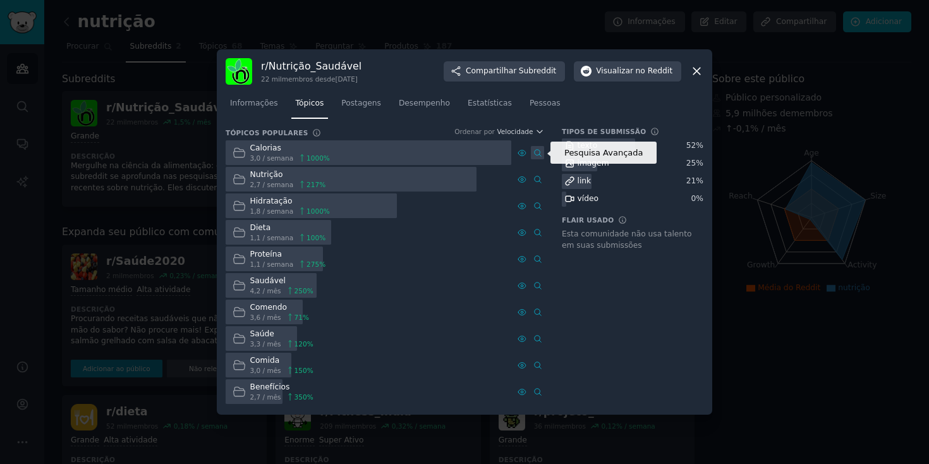
click at [536, 151] on icon at bounding box center [537, 152] width 9 height 9
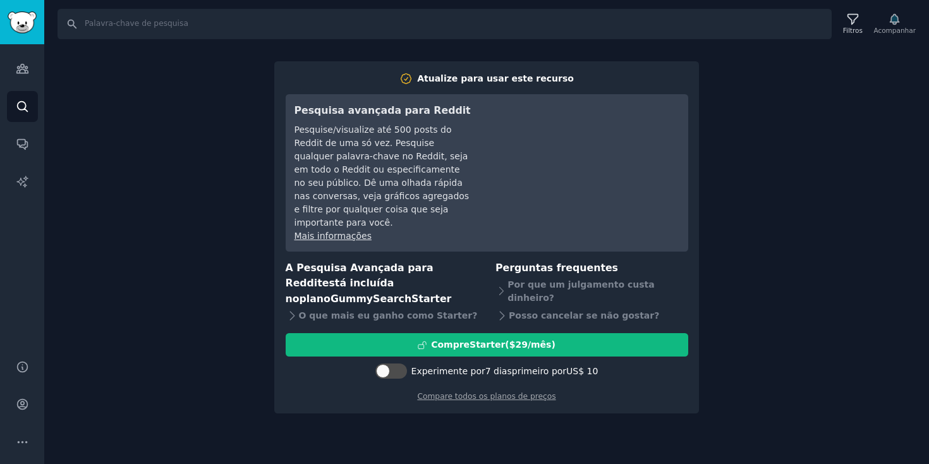
click at [686, 151] on div "Pesquisa avançada para Reddit Pesquise/visualize até 500 posts do Reddit de uma…" at bounding box center [487, 172] width 403 height 157
click at [236, 142] on div "Procurar Filtros Acompanhar Atualize para usar este recurso Pesquisa avançada p…" at bounding box center [486, 232] width 885 height 464
click at [30, 64] on link "Públicos" at bounding box center [22, 68] width 31 height 31
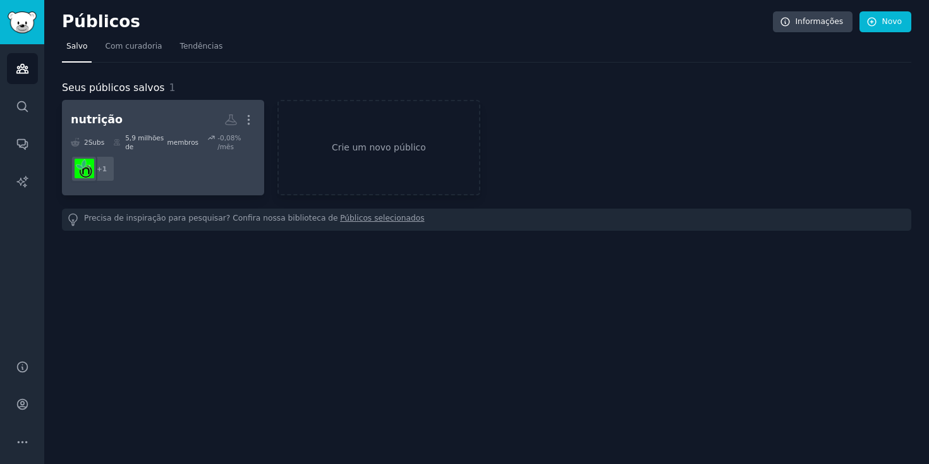
click at [194, 152] on dd "+ 1" at bounding box center [163, 168] width 185 height 35
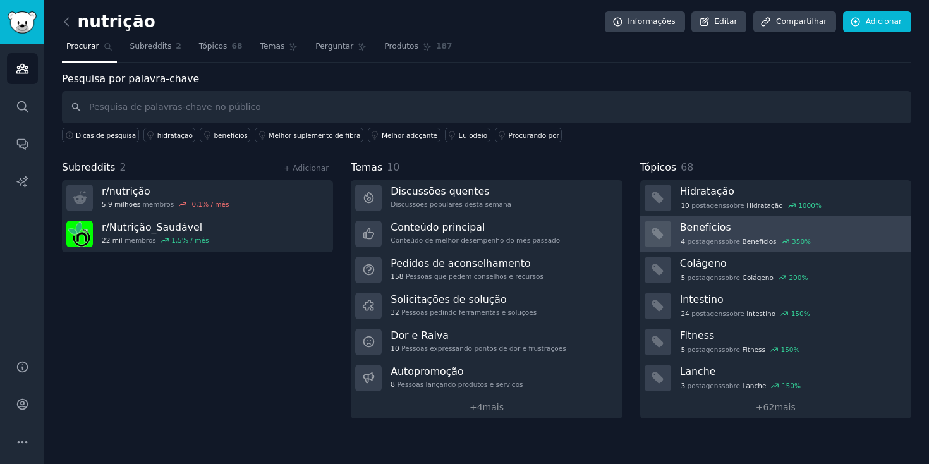
click at [742, 232] on h3 "Benefícios" at bounding box center [791, 227] width 222 height 13
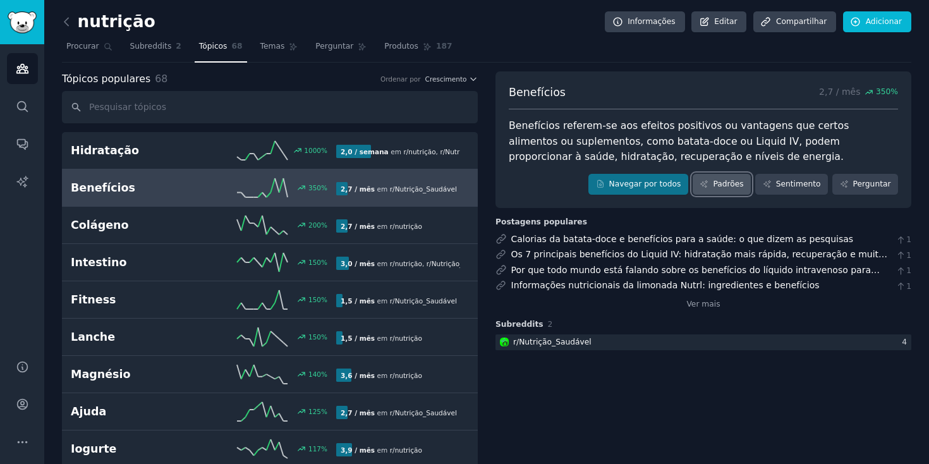
click at [732, 190] on link "Padrões" at bounding box center [722, 184] width 58 height 21
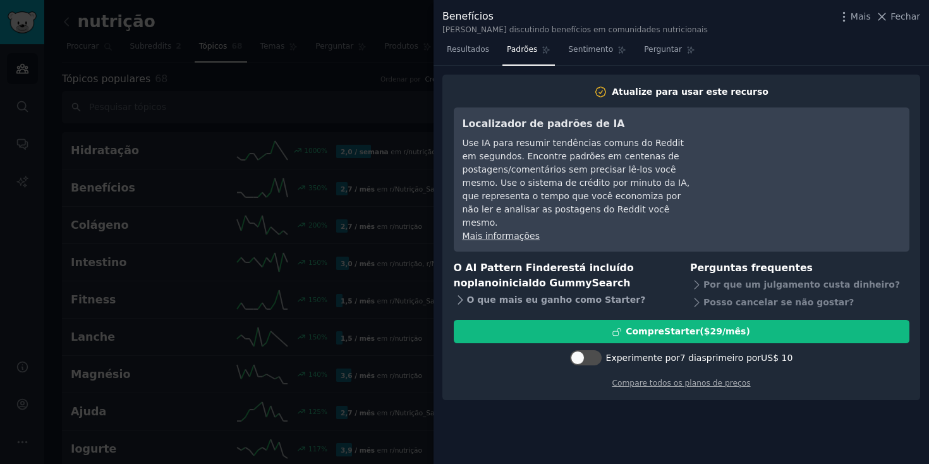
click at [459, 293] on icon at bounding box center [460, 299] width 13 height 13
